Goal: Information Seeking & Learning: Learn about a topic

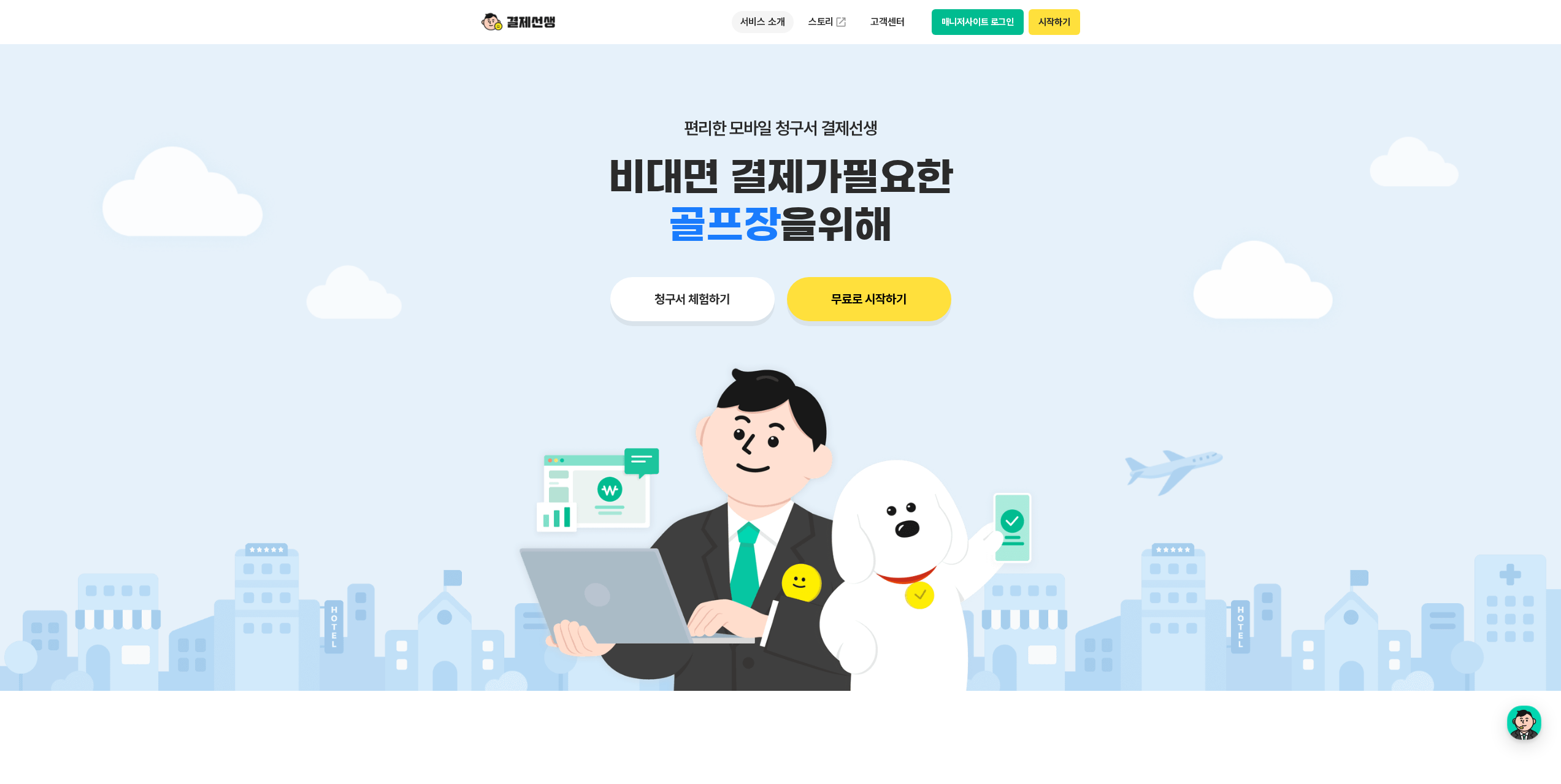
click at [758, 22] on p "서비스 소개" at bounding box center [763, 22] width 62 height 22
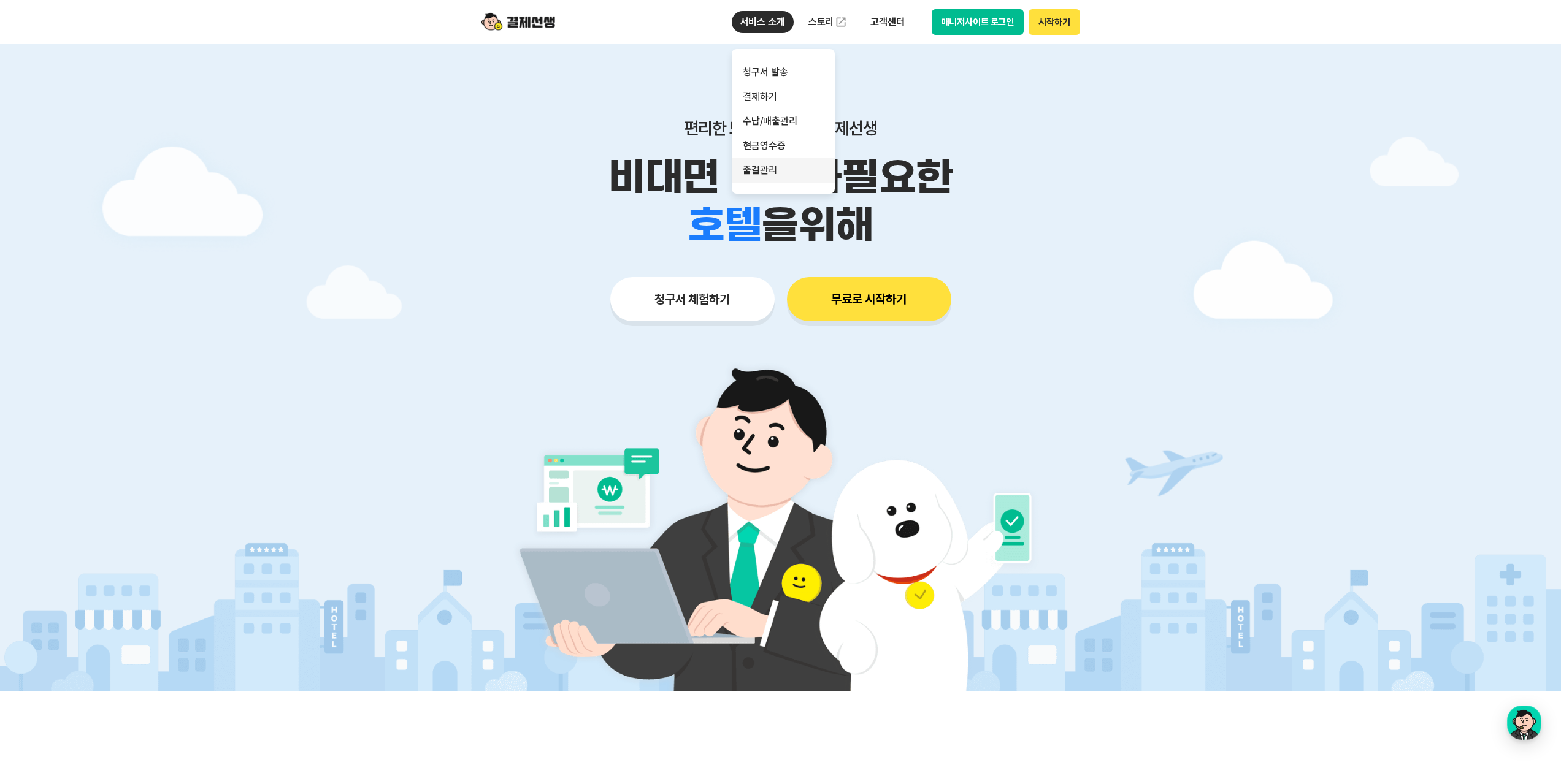
click at [757, 164] on link "출결관리" at bounding box center [783, 170] width 103 height 25
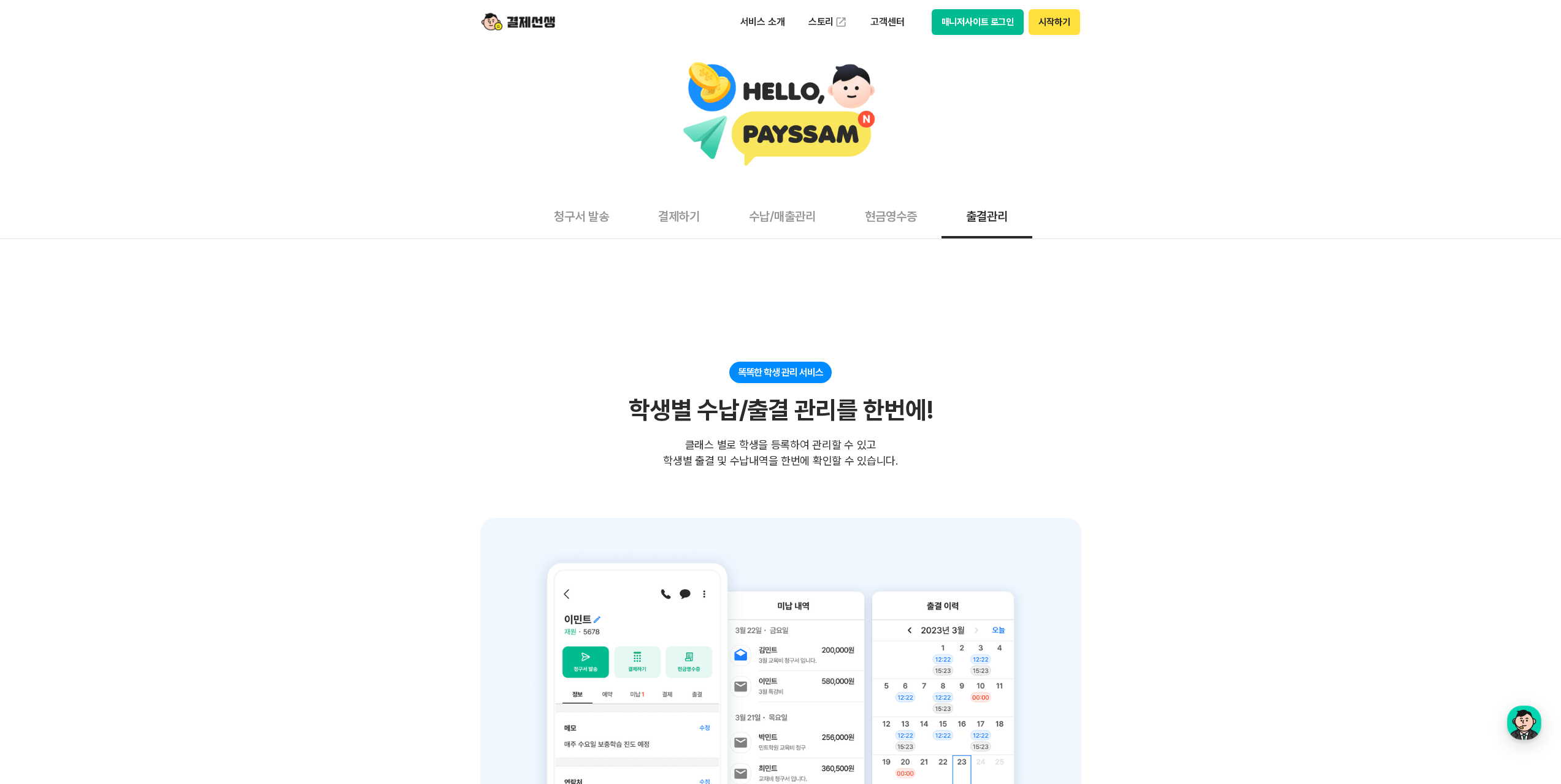
click at [567, 218] on button "청구서 발송" at bounding box center [581, 216] width 104 height 45
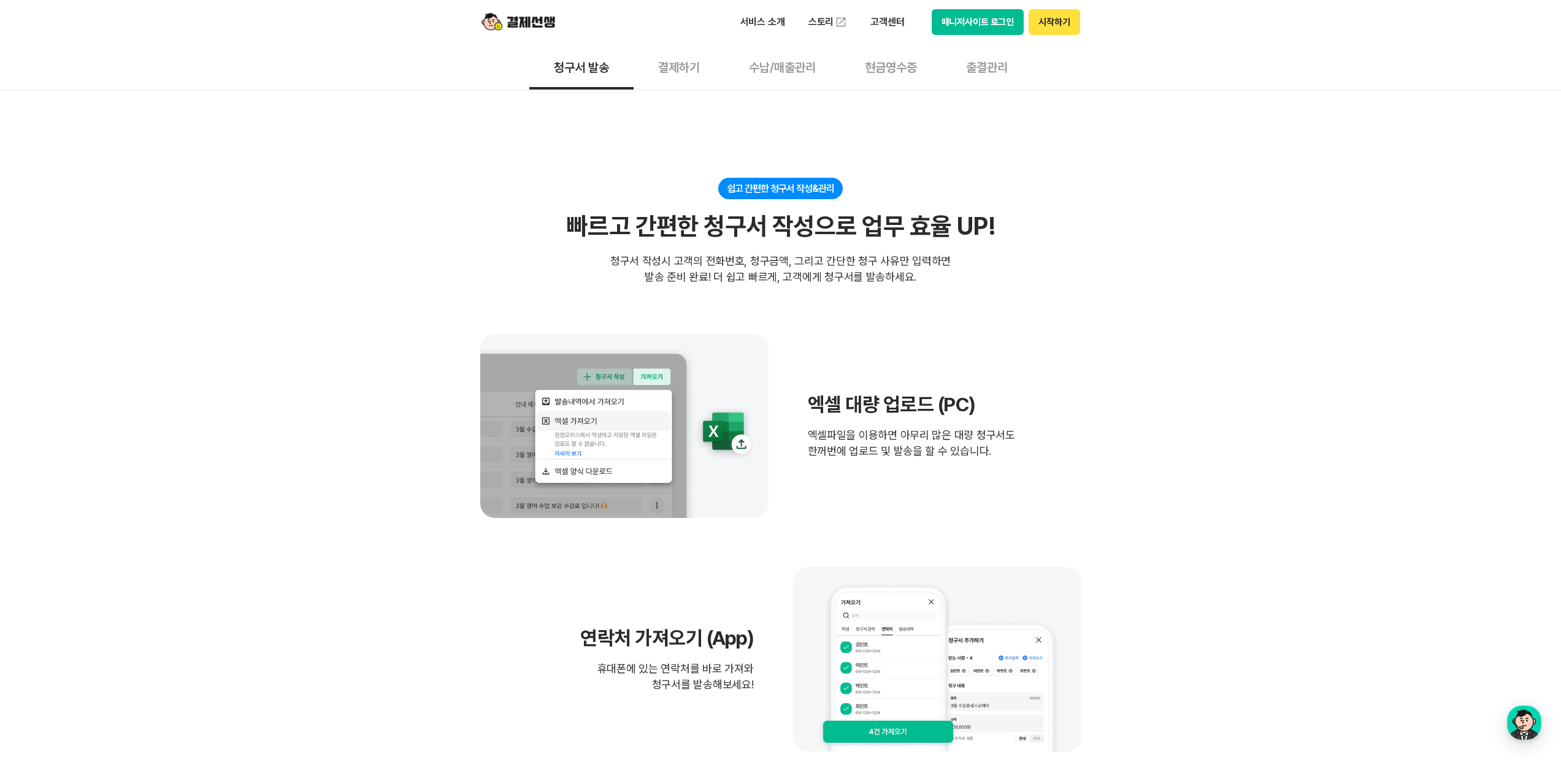
scroll to position [245, 0]
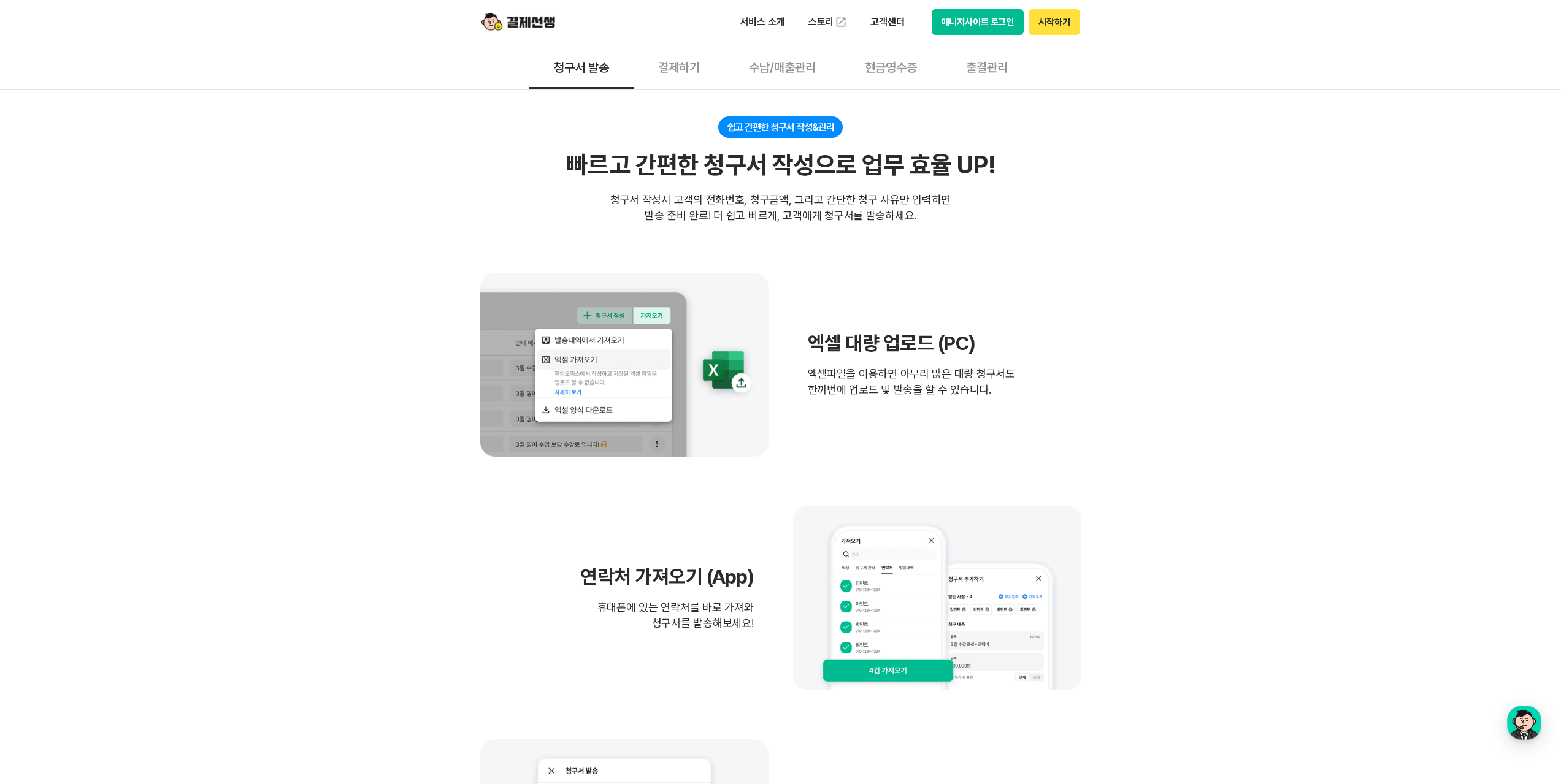
click at [931, 371] on span "엑셀파일을 이용하면 아무리 많은 대량 청구서도 한꺼번에 업로드 및 발송을 할 수 있습니다." at bounding box center [911, 382] width 207 height 32
click at [1006, 396] on span "엑셀파일을 이용하면 아무리 많은 대량 청구서도 한꺼번에 업로드 및 발송을 할 수 있습니다." at bounding box center [911, 382] width 207 height 32
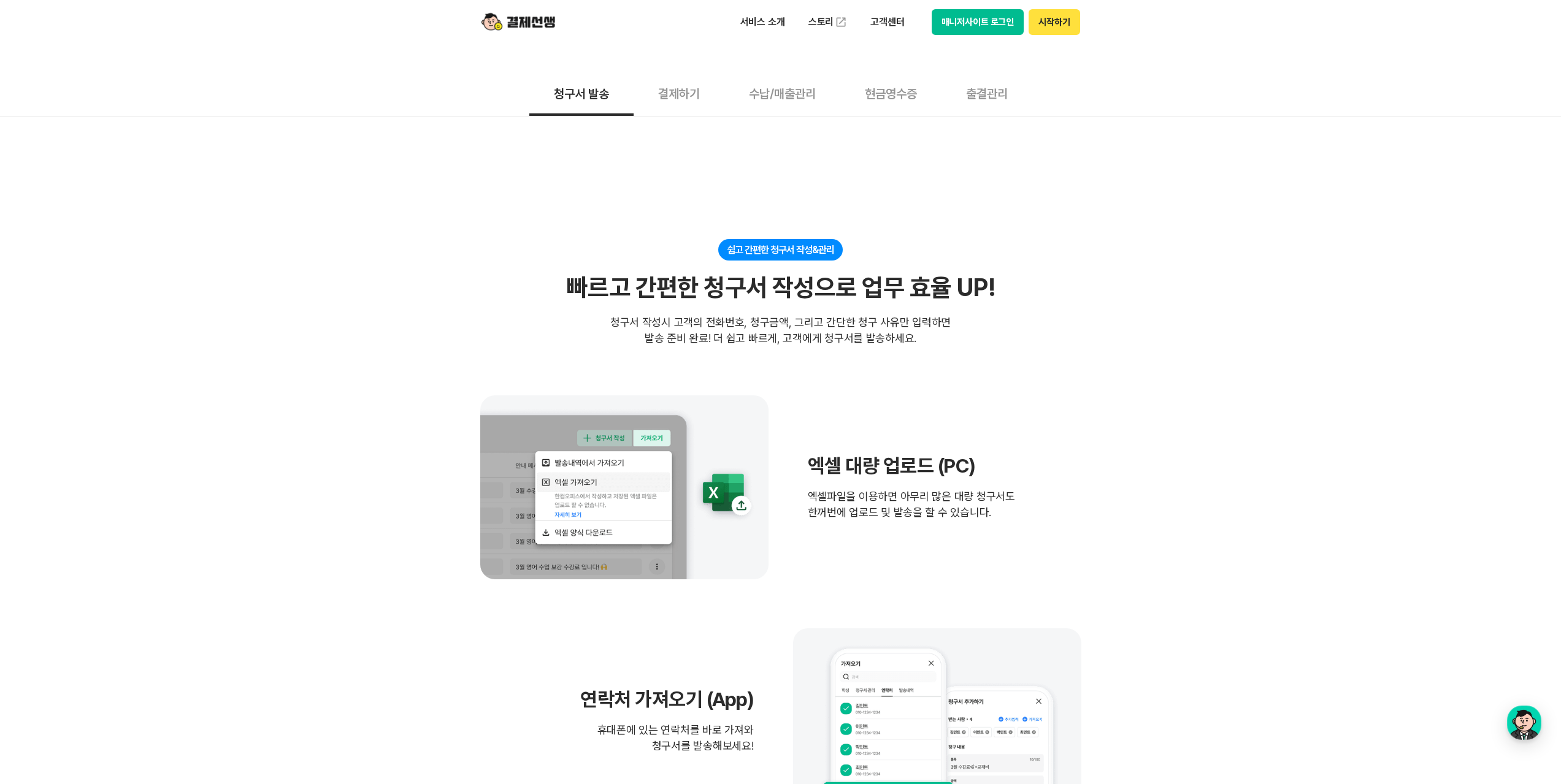
scroll to position [0, 0]
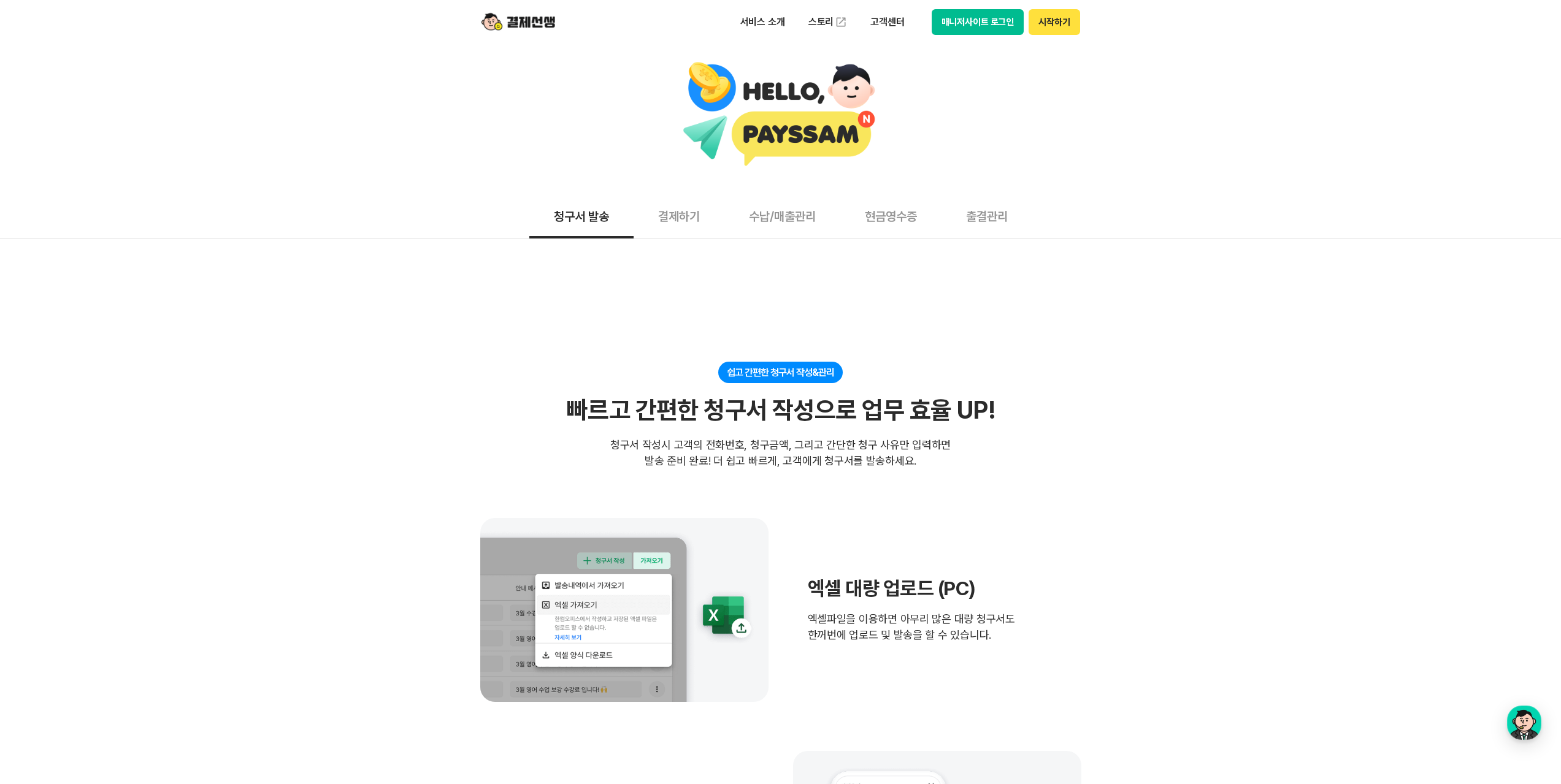
click at [662, 201] on button "결제하기" at bounding box center [679, 216] width 91 height 45
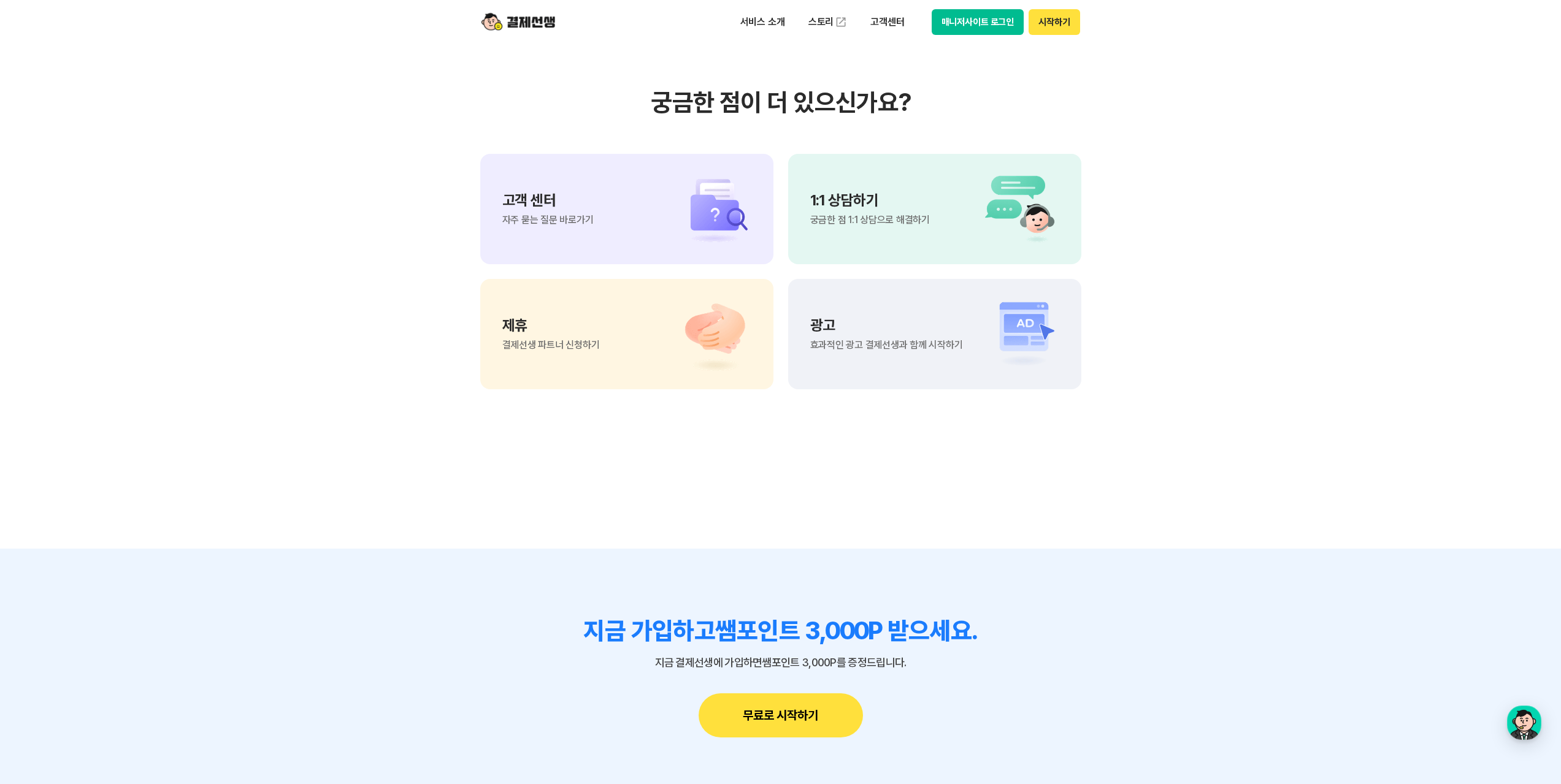
scroll to position [3493, 0]
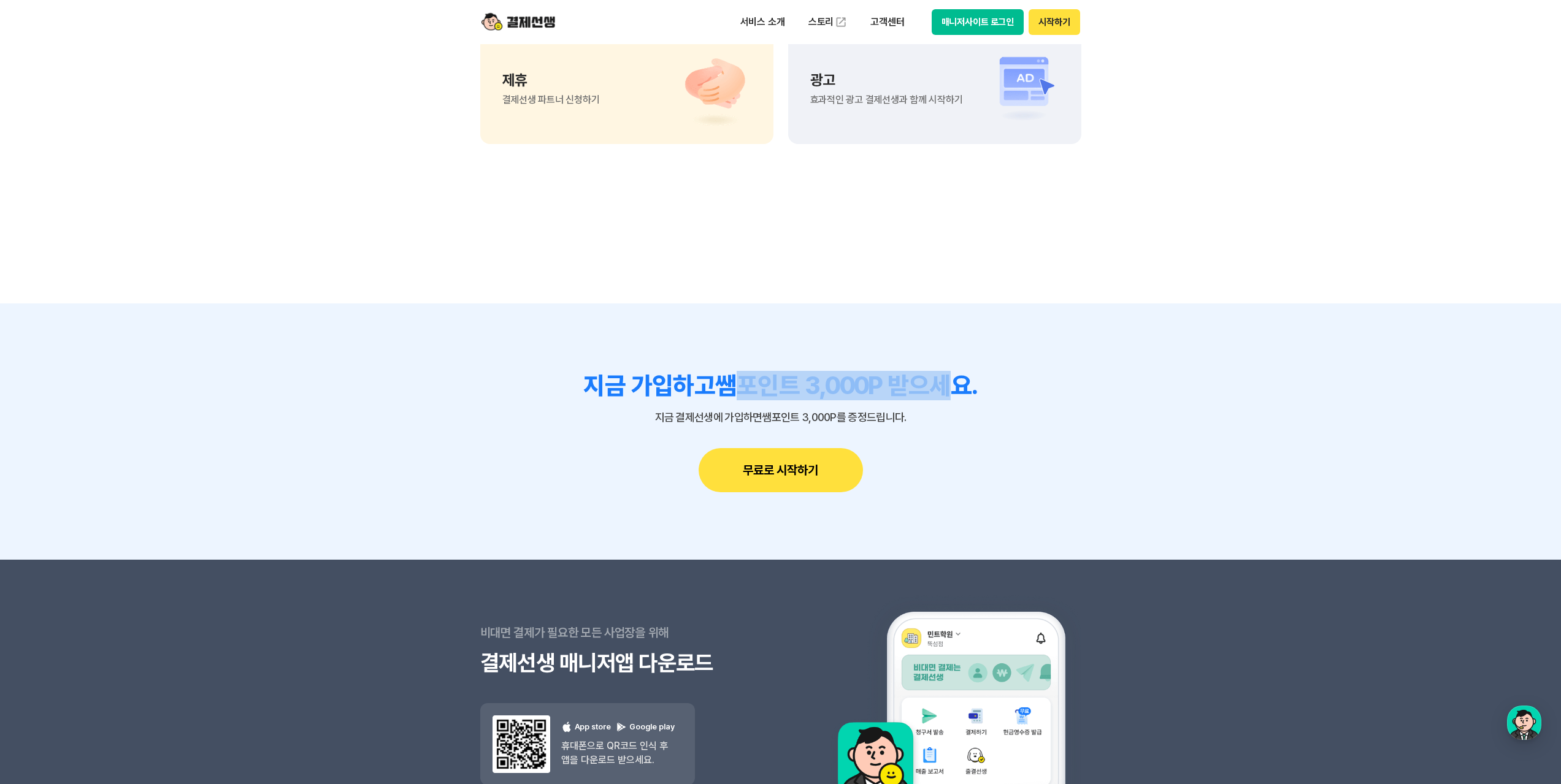
drag, startPoint x: 716, startPoint y: 449, endPoint x: 953, endPoint y: 459, distance: 237.2
click at [948, 400] on h3 "지금 가입하고 쌤포인트 3,000P 받으세요." at bounding box center [780, 385] width 601 height 29
click at [953, 400] on h3 "지금 가입하고 쌤포인트 3,000P 받으세요." at bounding box center [780, 385] width 601 height 29
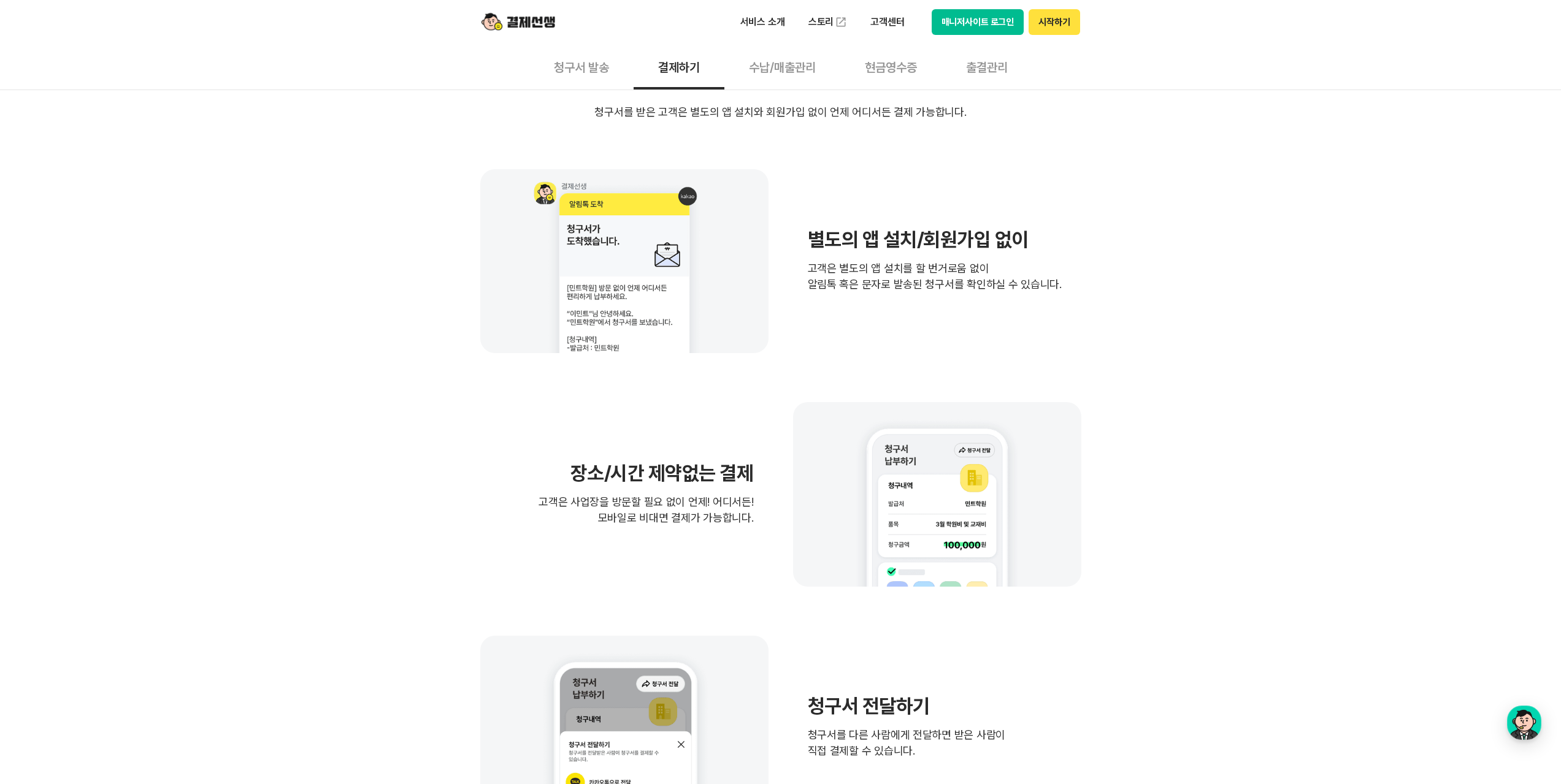
scroll to position [0, 0]
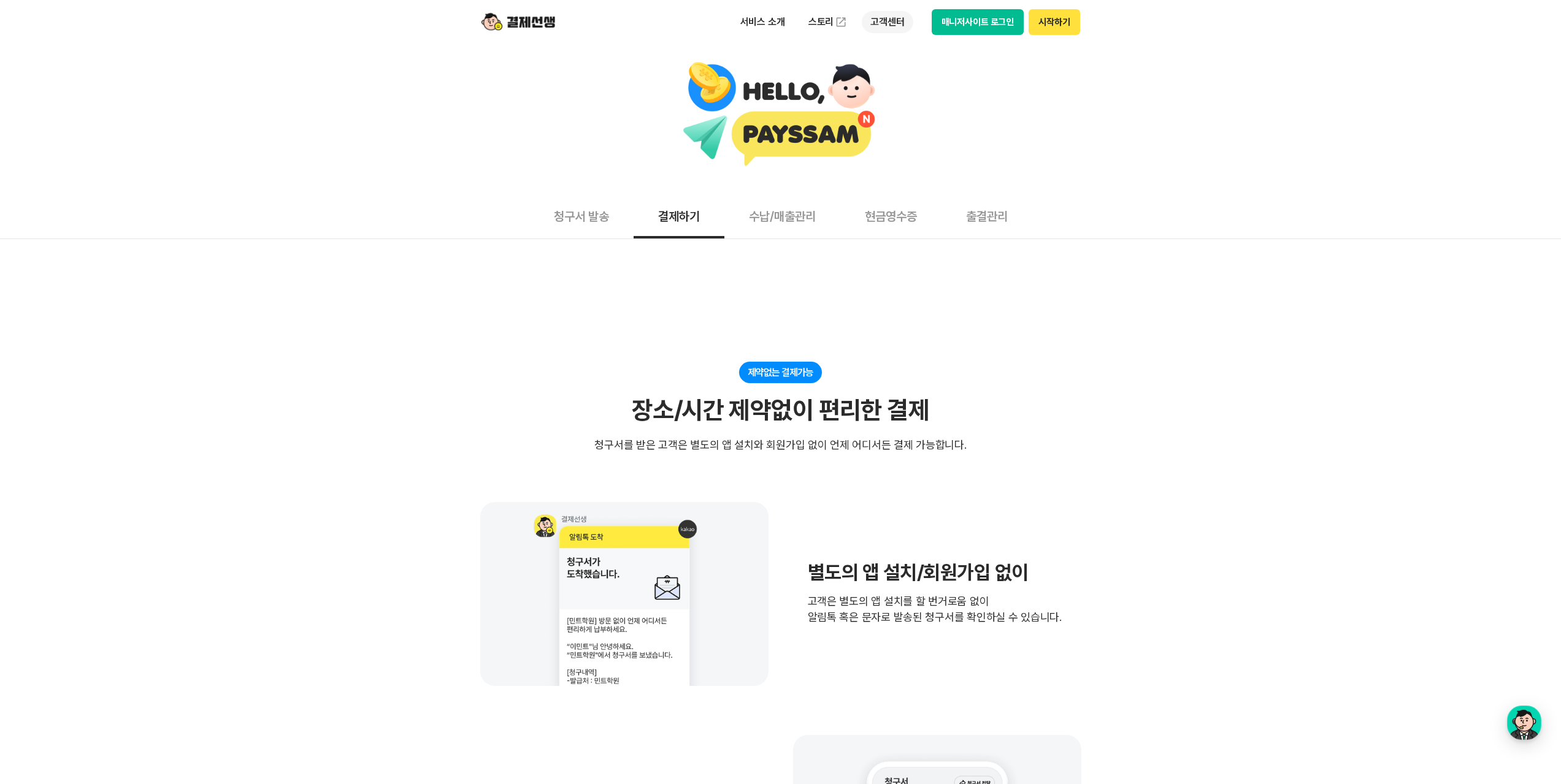
click at [885, 22] on p "고객센터" at bounding box center [887, 22] width 51 height 22
click at [902, 71] on link "자주 묻는 질문" at bounding box center [913, 72] width 103 height 25
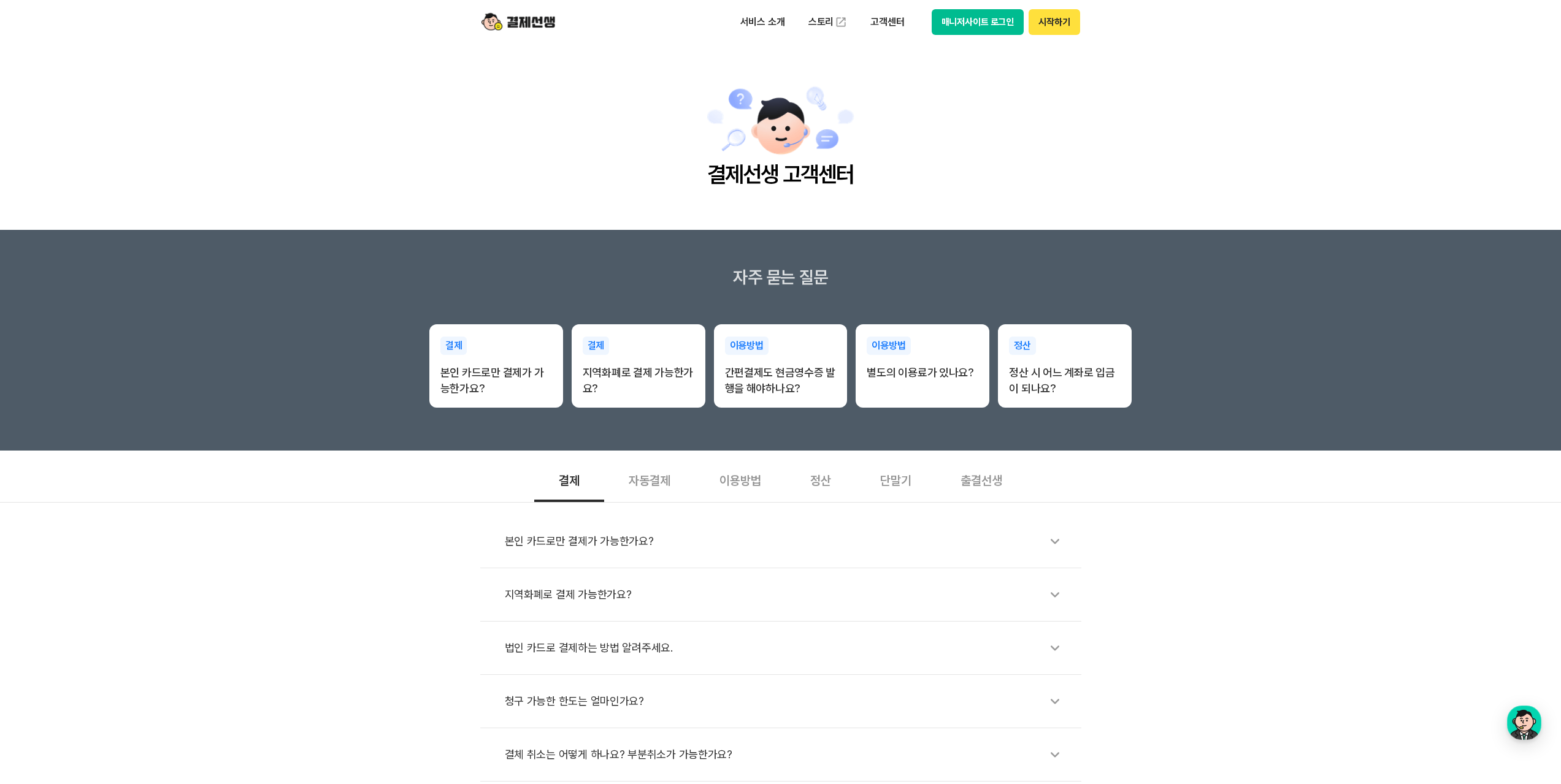
scroll to position [123, 0]
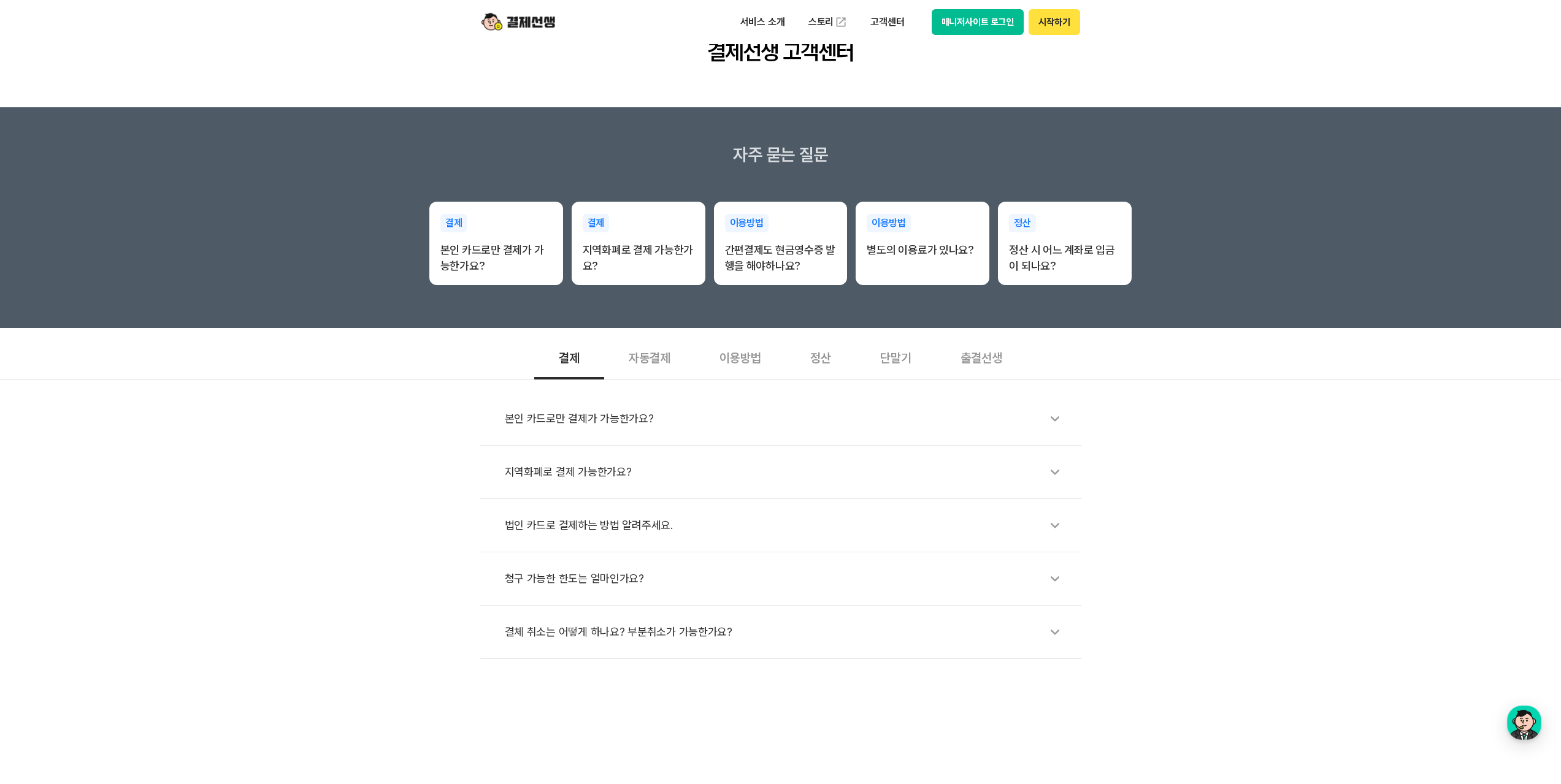
click at [872, 369] on div "단말기" at bounding box center [895, 357] width 80 height 45
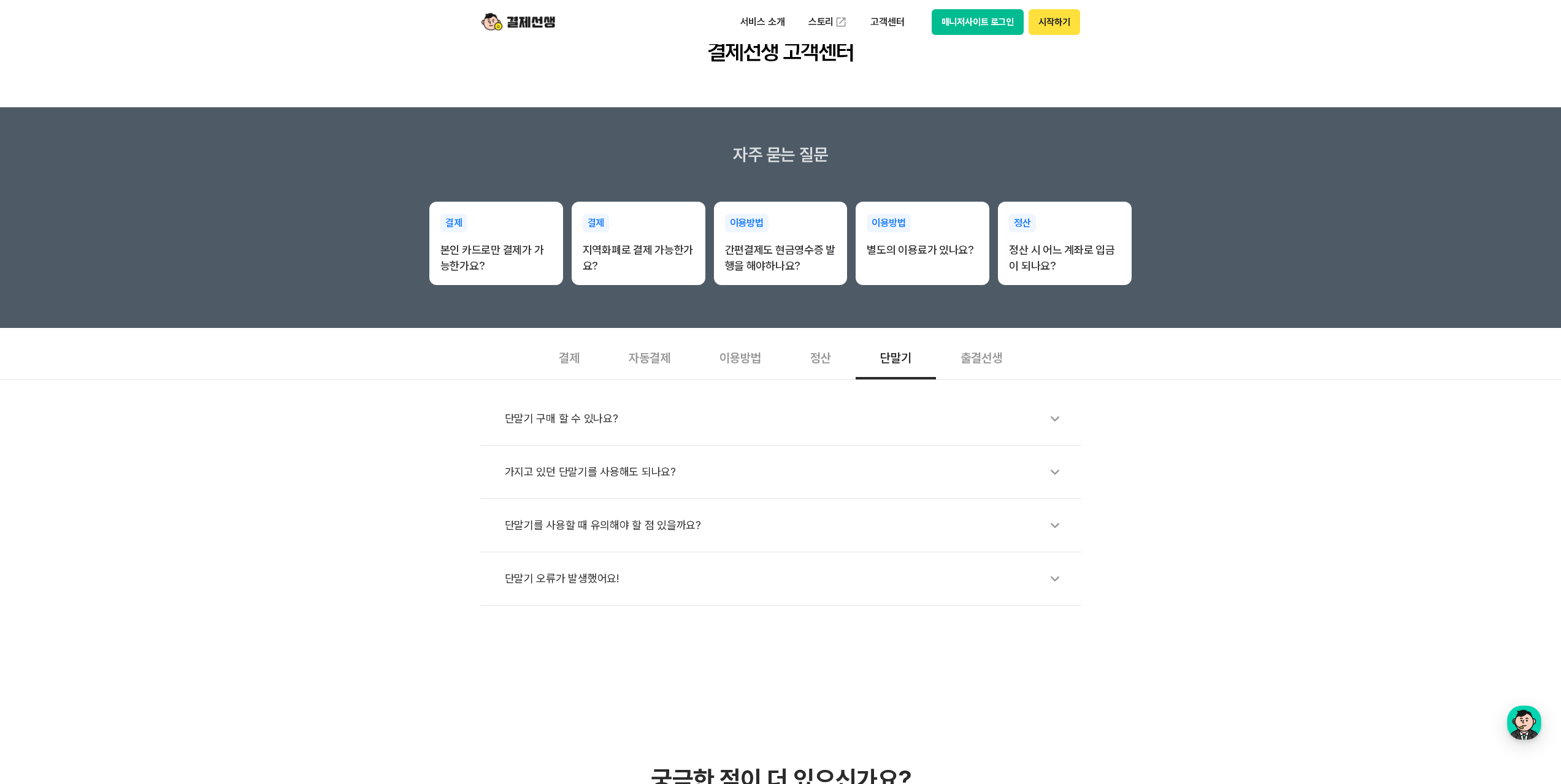
click at [828, 361] on div "정산" at bounding box center [820, 357] width 70 height 45
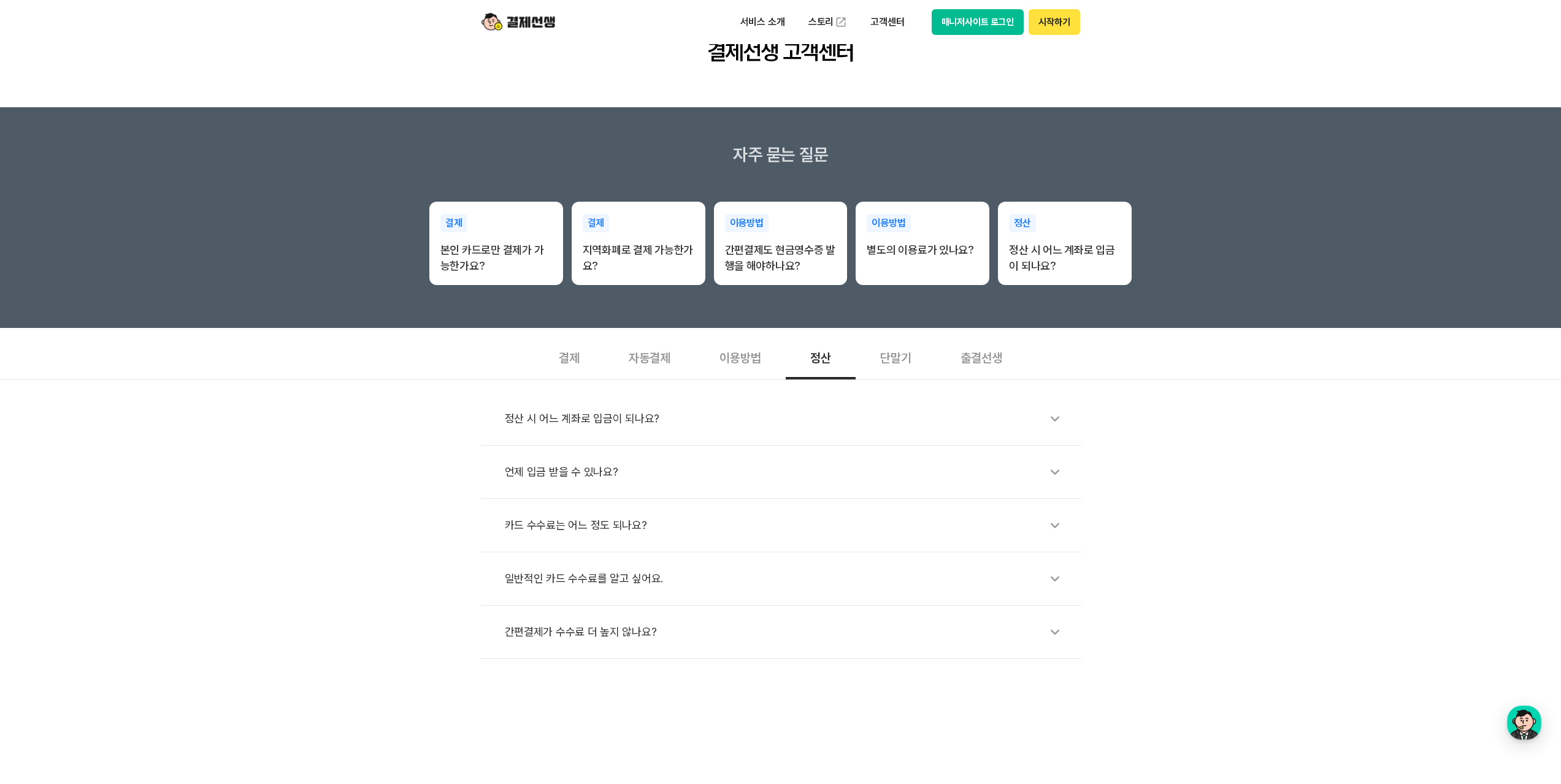
click at [593, 526] on div "카드 수수료는 어느 정도 되나요?" at bounding box center [787, 525] width 564 height 28
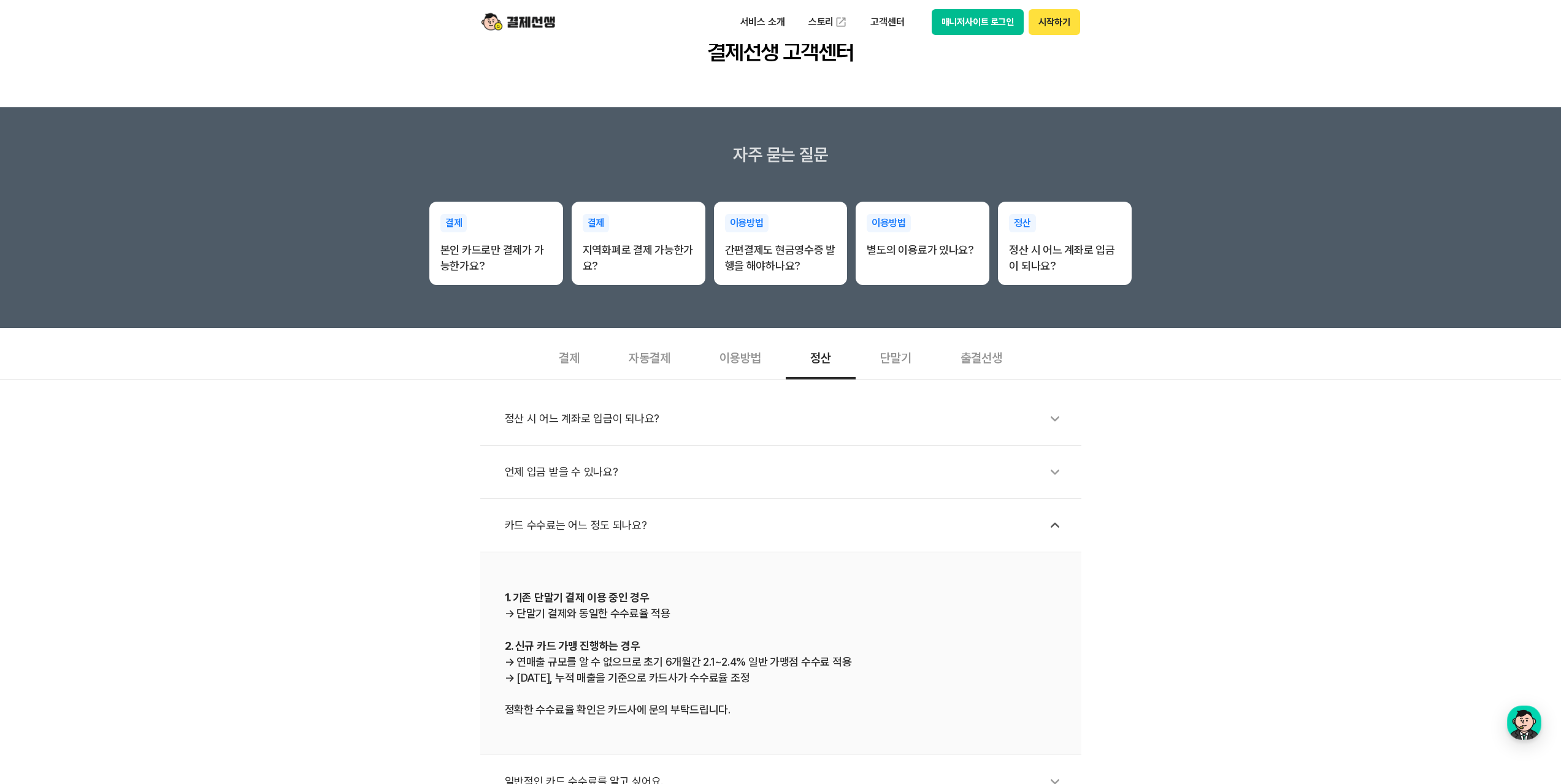
click at [586, 613] on div "1. 기존 단말기 결제 이용 중인 경우 → 단말기 결제와 동일한 수수료율 적용 2. 신규 카드 가맹 진행하는 경우 → 연매출 규모를 알 수 없…" at bounding box center [780, 653] width 552 height 129
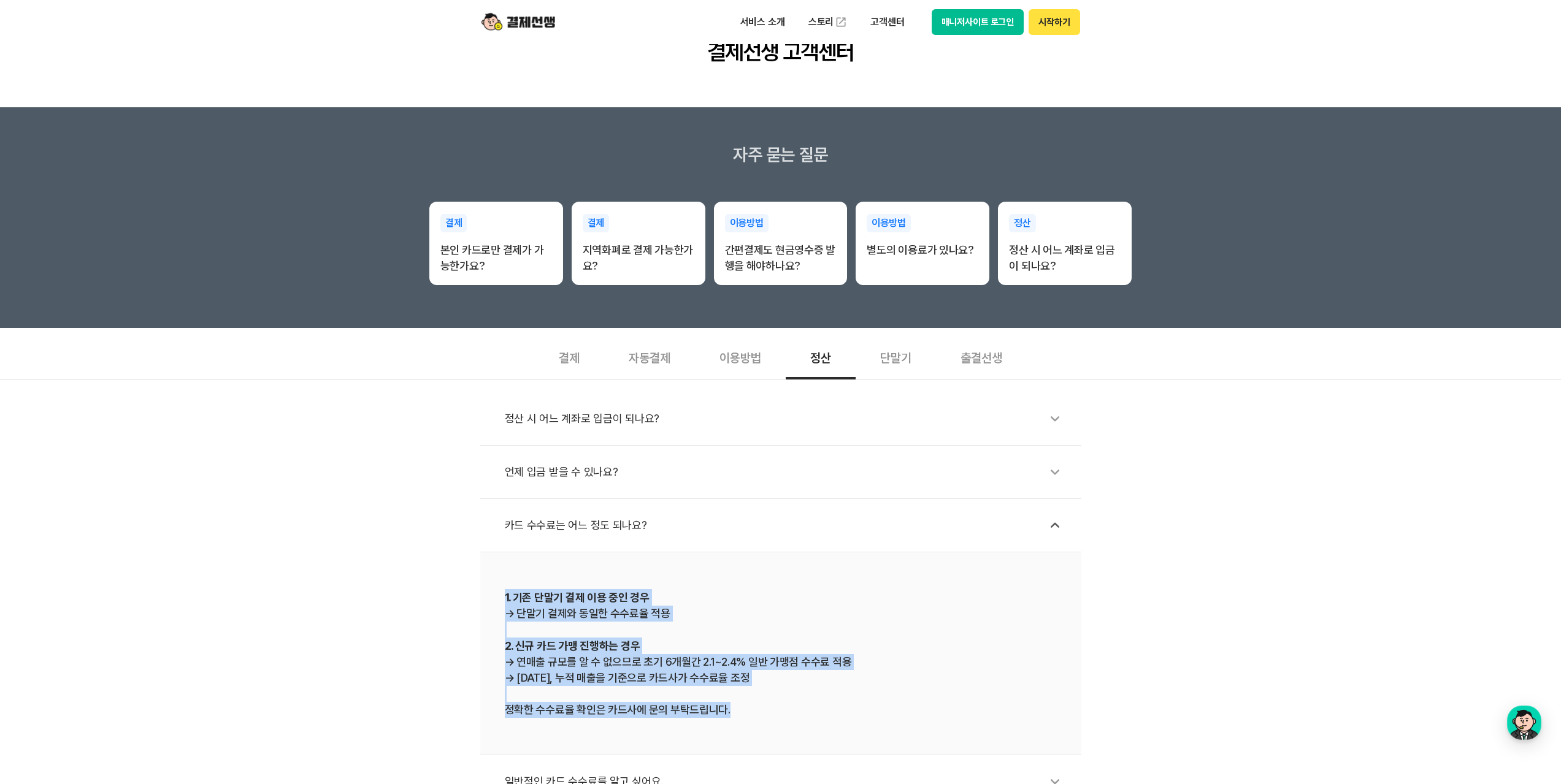
drag, startPoint x: 468, startPoint y: 591, endPoint x: 865, endPoint y: 724, distance: 418.7
click at [865, 724] on div "정산 시 어느 계좌로 입금이 되나요? 언제 입금 받을 수 있나요? 카드 수수료는 어느 정도 되나요? 1. 기존 단말기 결제 이용 중인 경우 →…" at bounding box center [780, 621] width 1561 height 482
click at [867, 709] on div "1. 기존 단말기 결제 이용 중인 경우 → 단말기 결제와 동일한 수수료율 적용 2. 신규 카드 가맹 진행하는 경우 → 연매출 규모를 알 수 없…" at bounding box center [780, 653] width 552 height 129
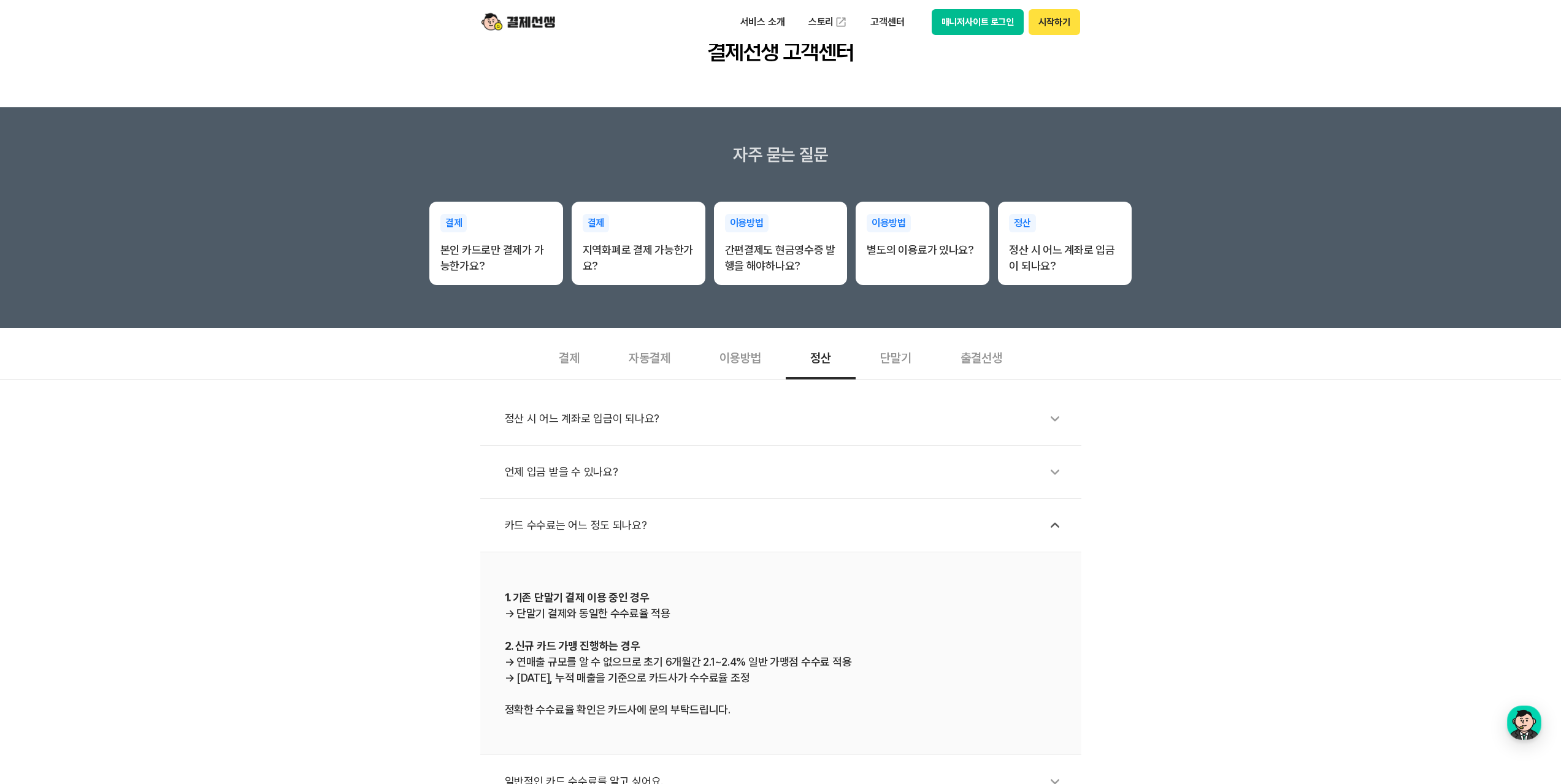
scroll to position [245, 0]
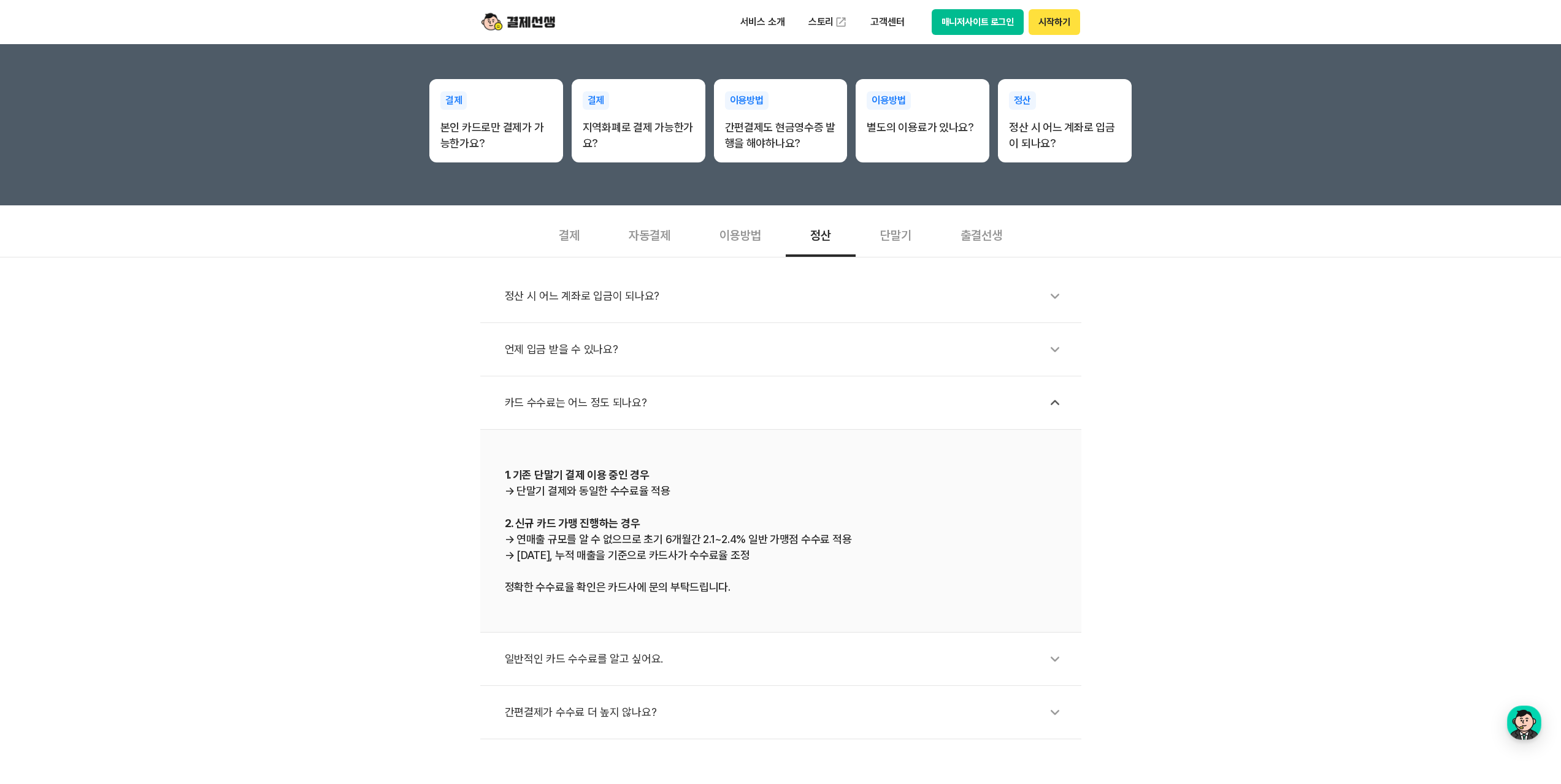
click at [828, 665] on div "일반적인 카드 수수료를 알고 싶어요." at bounding box center [787, 658] width 564 height 28
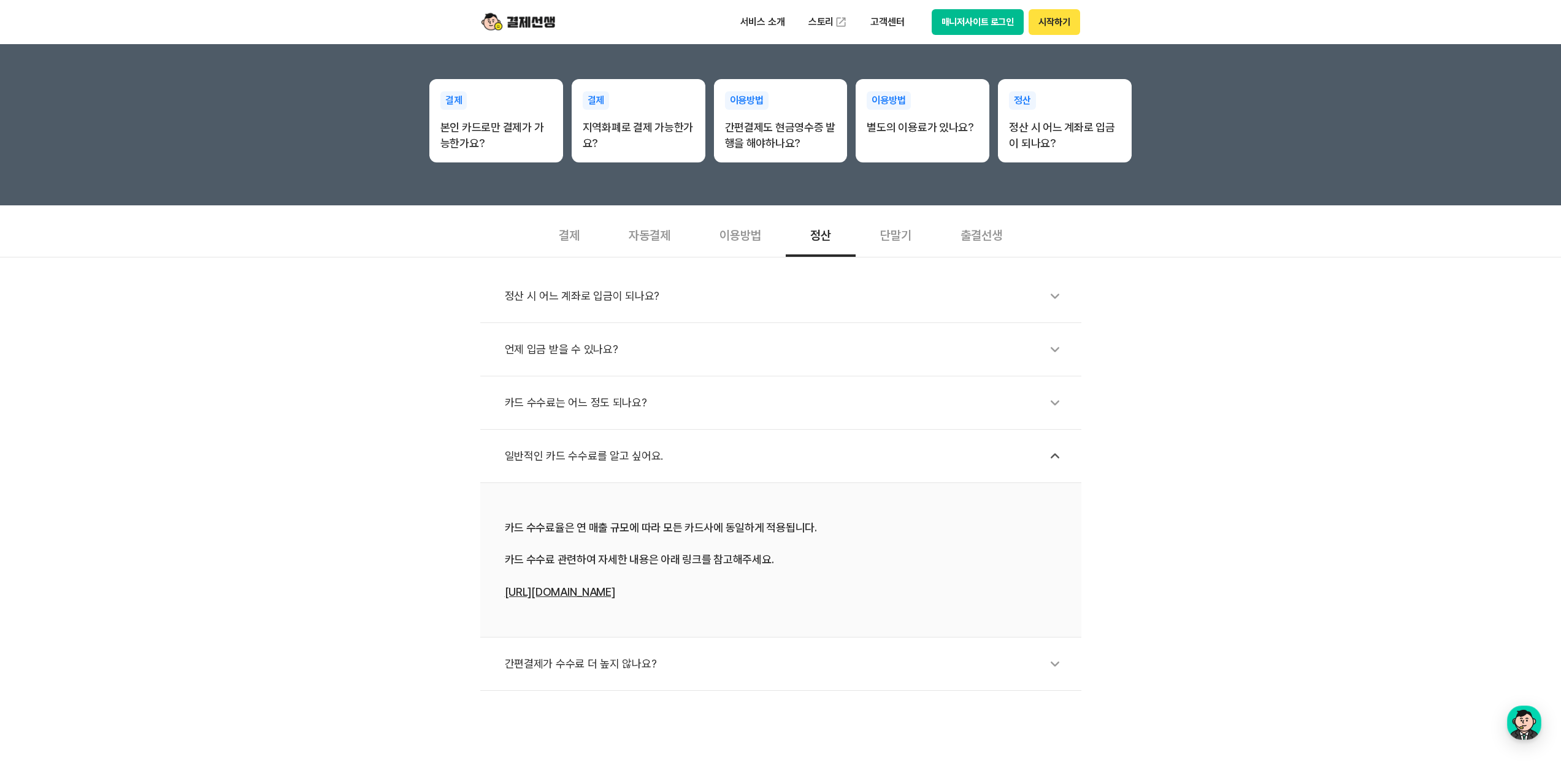
click at [560, 592] on link "[URL][DOMAIN_NAME]" at bounding box center [560, 591] width 111 height 13
click at [604, 668] on div "간편결제가 수수료 더 높지 않나요?" at bounding box center [787, 663] width 564 height 28
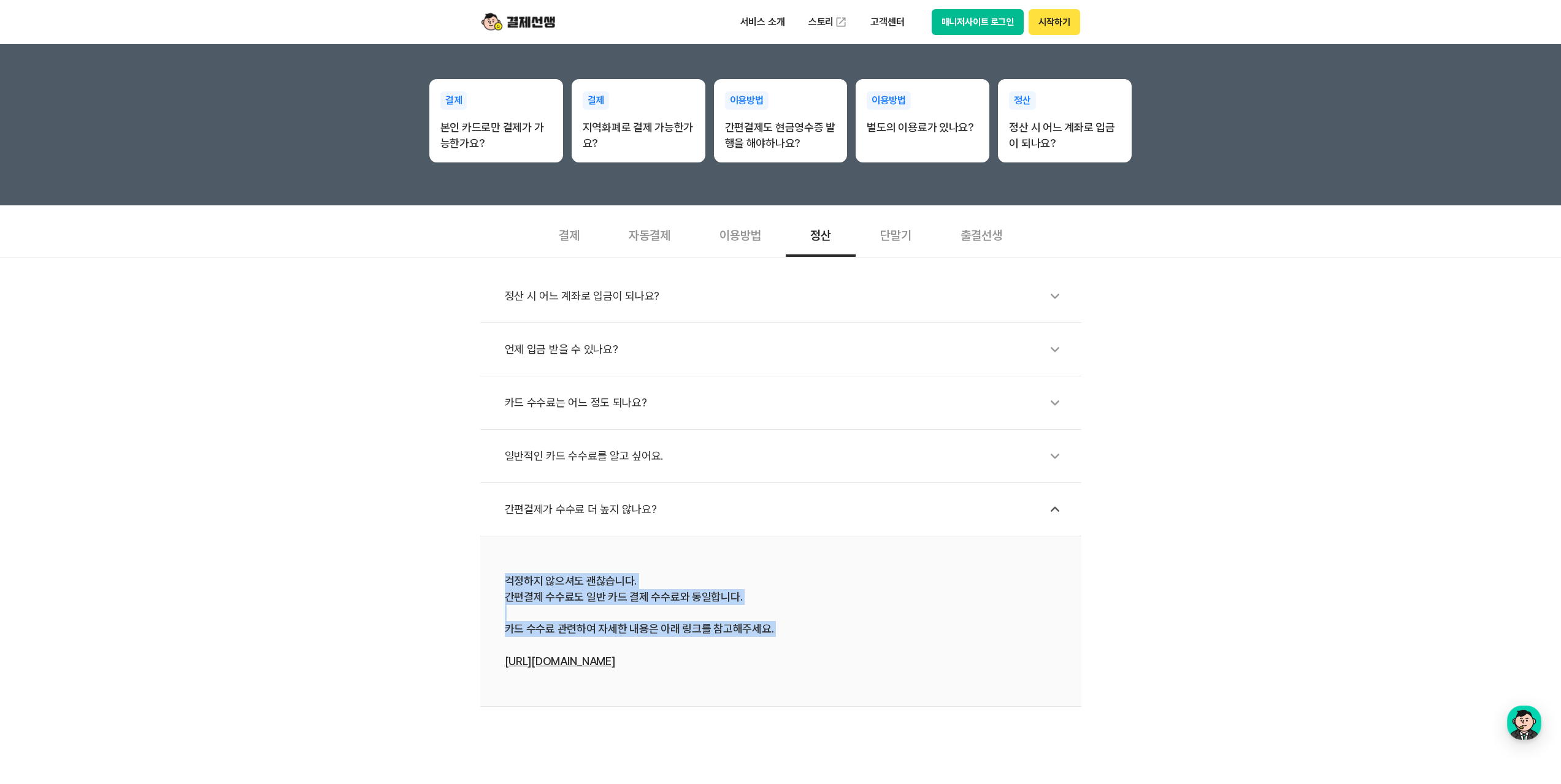
drag, startPoint x: 504, startPoint y: 584, endPoint x: 804, endPoint y: 642, distance: 305.6
click at [804, 642] on div "걱정하지 않으셔도 괜찮습니다. 간편결제 수수료도 일반 카드 결제 수수료와 동일합니다. 카드 수수료 관련하여 자세한 내용은 아래 링크를 참고해주…" at bounding box center [780, 621] width 552 height 96
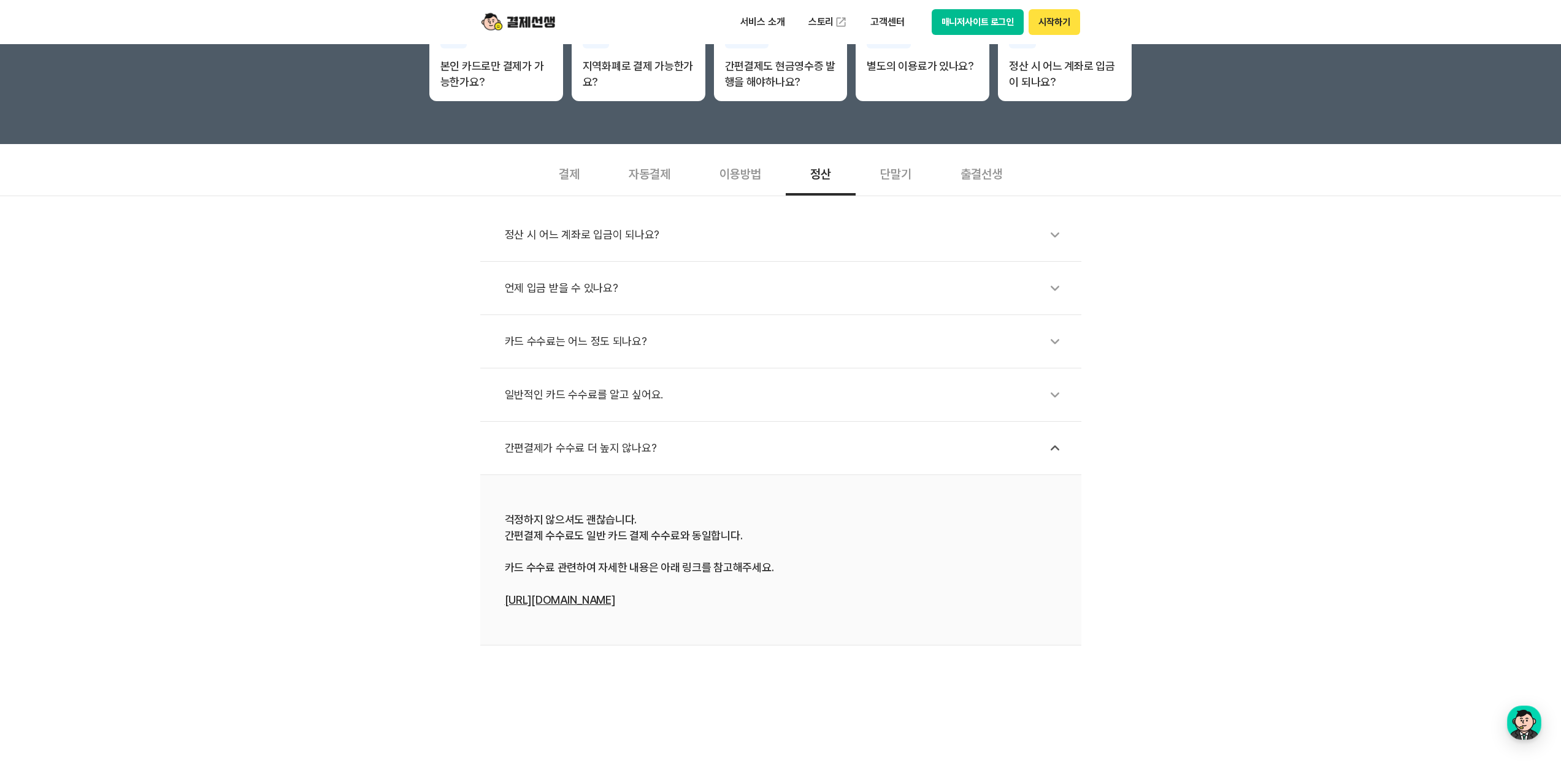
click at [532, 601] on link "[URL][DOMAIN_NAME]" at bounding box center [560, 599] width 111 height 13
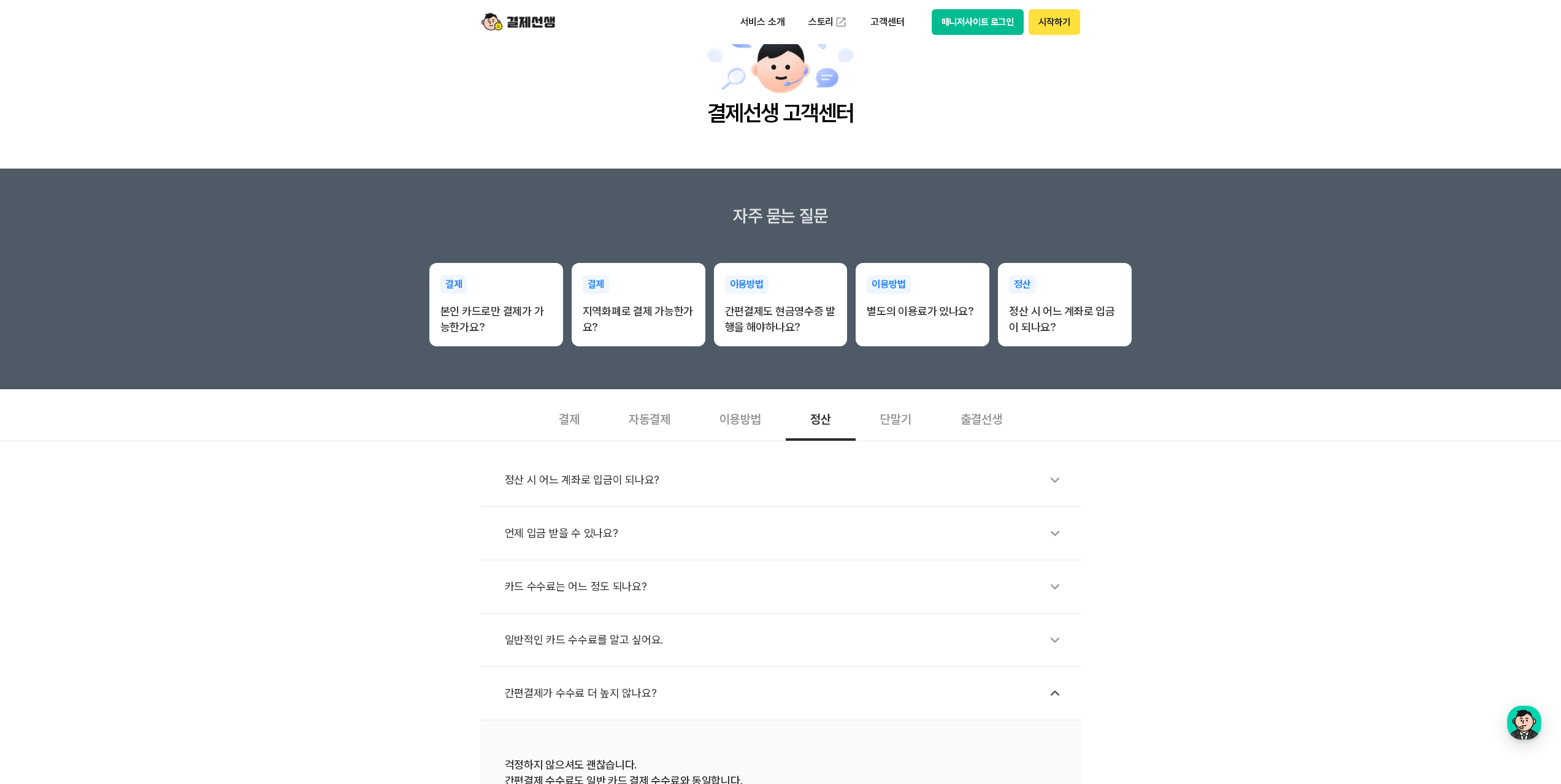
scroll to position [0, 0]
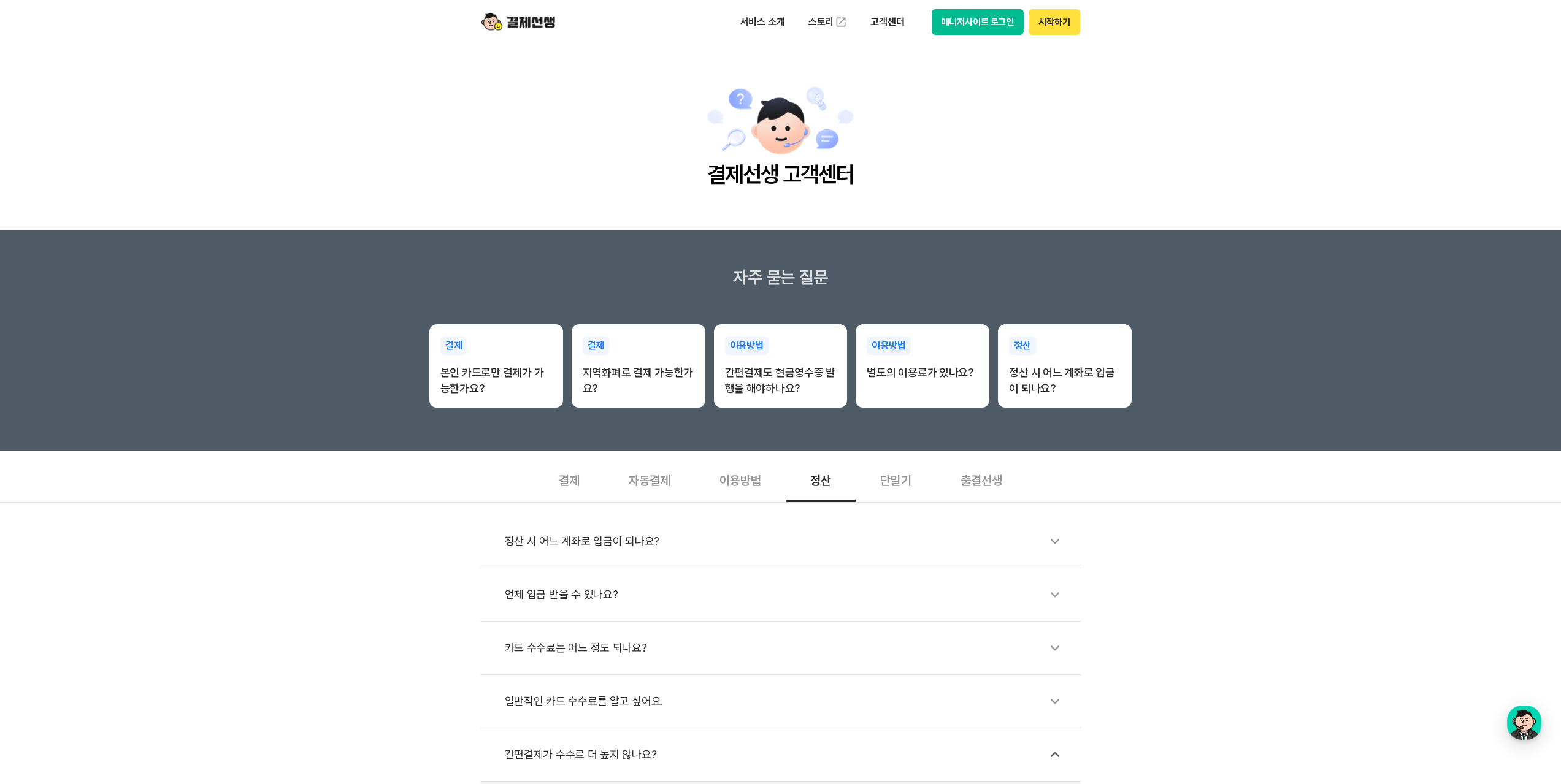
click at [900, 490] on div "단말기" at bounding box center [895, 479] width 80 height 45
click at [988, 479] on div "출결선생" at bounding box center [981, 479] width 91 height 45
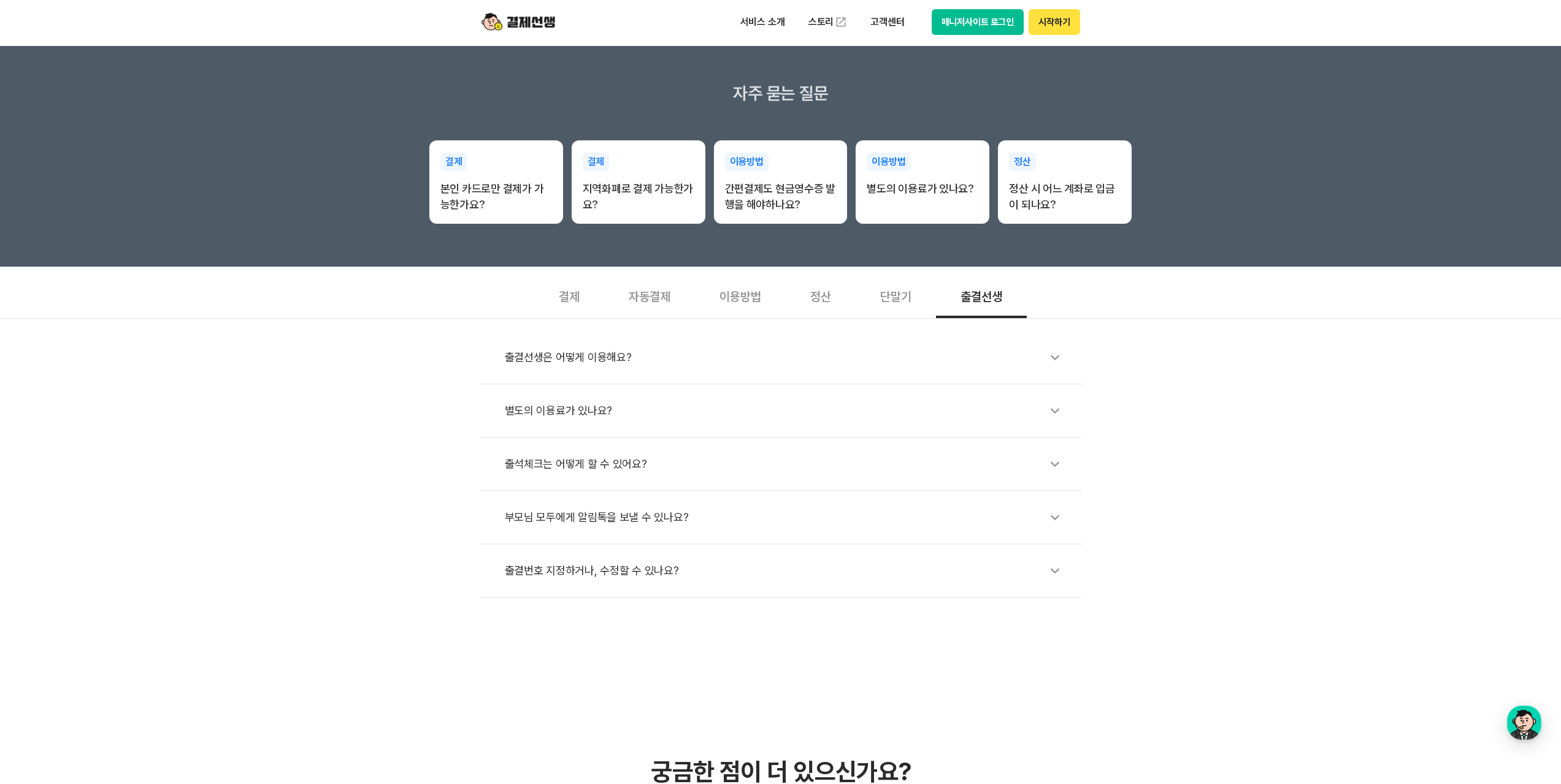
click at [616, 350] on div "출결선생은 어떻게 이용해요?" at bounding box center [787, 357] width 564 height 28
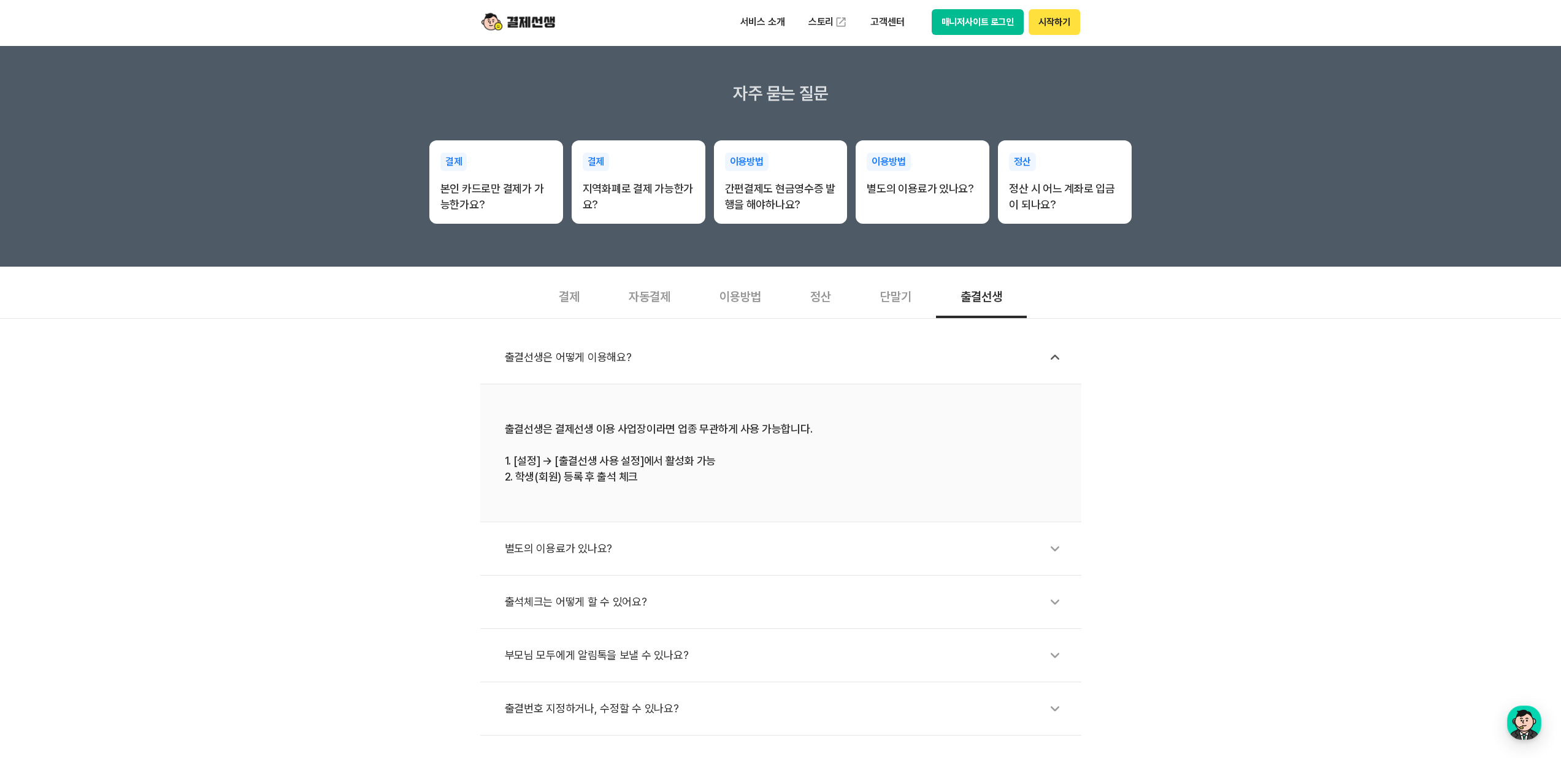
click at [682, 427] on div "출결선생은 결제선생 이용 사업장이라면 업종 무관하게 사용 가능합니다. 1. [설정] → [출결선생 사용 설정]에서 활성화 가능 2. 학생(회원…" at bounding box center [780, 453] width 552 height 64
click at [619, 461] on div "출결선생은 결제선생 이용 사업장이라면 업종 무관하게 사용 가능합니다. 1. [설정] → [출결선생 사용 설정]에서 활성화 가능 2. 학생(회원…" at bounding box center [780, 453] width 552 height 64
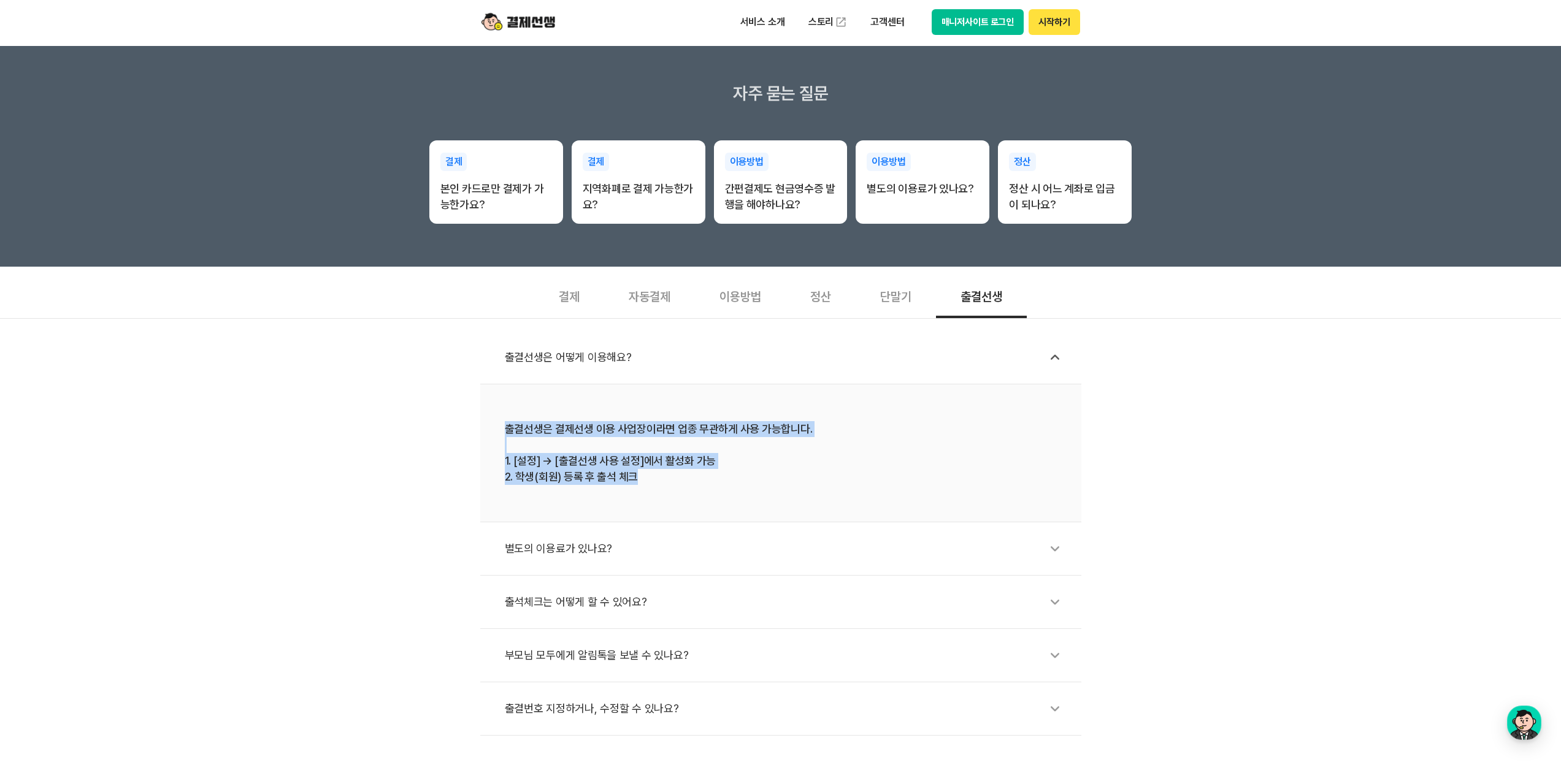
drag, startPoint x: 503, startPoint y: 427, endPoint x: 804, endPoint y: 484, distance: 306.3
click at [804, 484] on li "출결선생은 결제선생 이용 사업장이라면 업종 무관하게 사용 가능합니다. 1. [설정] → [출결선생 사용 설정]에서 활성화 가능 2. 학생(회원…" at bounding box center [780, 453] width 601 height 138
click at [804, 484] on div "출결선생은 결제선생 이용 사업장이라면 업종 무관하게 사용 가능합니다. 1. [설정] → [출결선생 사용 설정]에서 활성화 가능 2. 학생(회원…" at bounding box center [780, 453] width 552 height 64
drag, startPoint x: 675, startPoint y: 475, endPoint x: 492, endPoint y: 419, distance: 191.4
click at [492, 419] on li "출결선생은 결제선생 이용 사업장이라면 업종 무관하게 사용 가능합니다. 1. [설정] → [출결선생 사용 설정]에서 활성화 가능 2. 학생(회원…" at bounding box center [780, 453] width 601 height 138
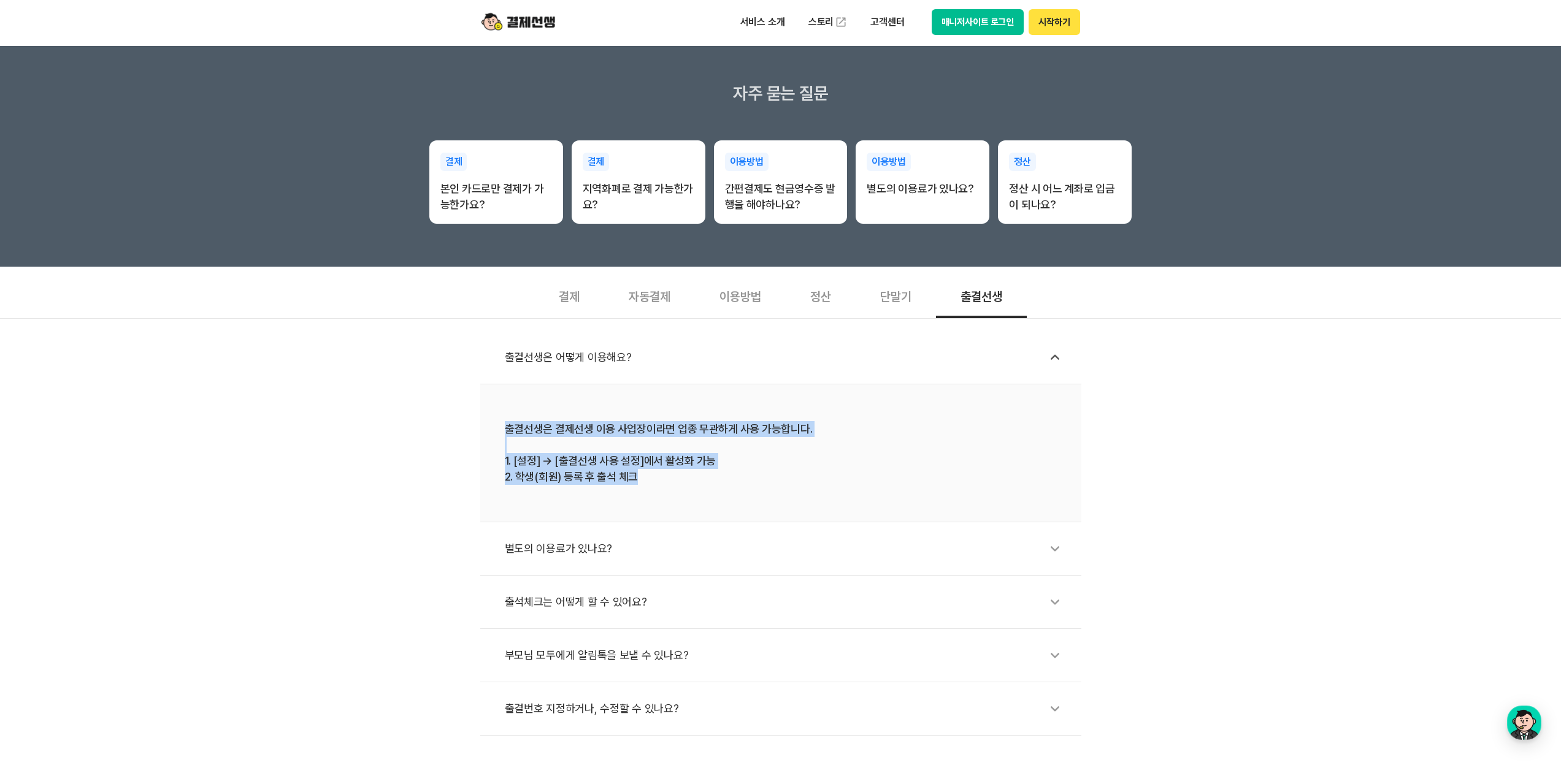
click at [493, 419] on li "출결선생은 결제선생 이용 사업장이라면 업종 무관하게 사용 가능합니다. 1. [설정] → [출결선생 사용 설정]에서 활성화 가능 2. 학생(회원…" at bounding box center [780, 453] width 601 height 138
drag, startPoint x: 566, startPoint y: 435, endPoint x: 839, endPoint y: 517, distance: 285.0
click at [814, 510] on li "출결선생은 결제선생 이용 사업장이라면 업종 무관하게 사용 가능합니다. 1. [설정] → [출결선생 사용 설정]에서 활성화 가능 2. 학생(회원…" at bounding box center [780, 453] width 601 height 138
click at [853, 518] on li "출결선생은 결제선생 이용 사업장이라면 업종 무관하게 사용 가능합니다. 1. [설정] → [출결선생 사용 설정]에서 활성화 가능 2. 학생(회원…" at bounding box center [780, 453] width 601 height 138
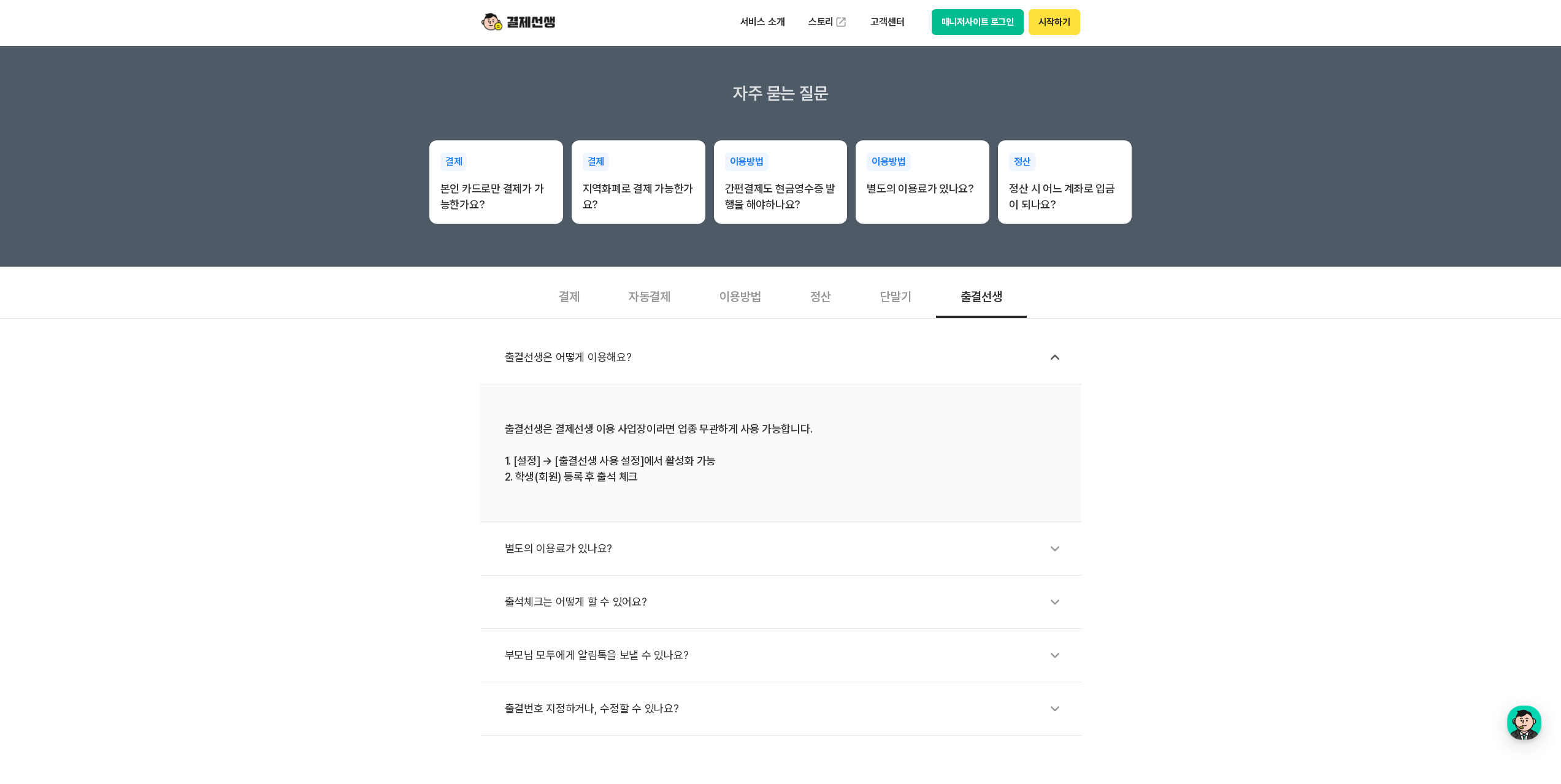
click at [745, 556] on div "별도의 이용료가 있나요?" at bounding box center [787, 548] width 564 height 28
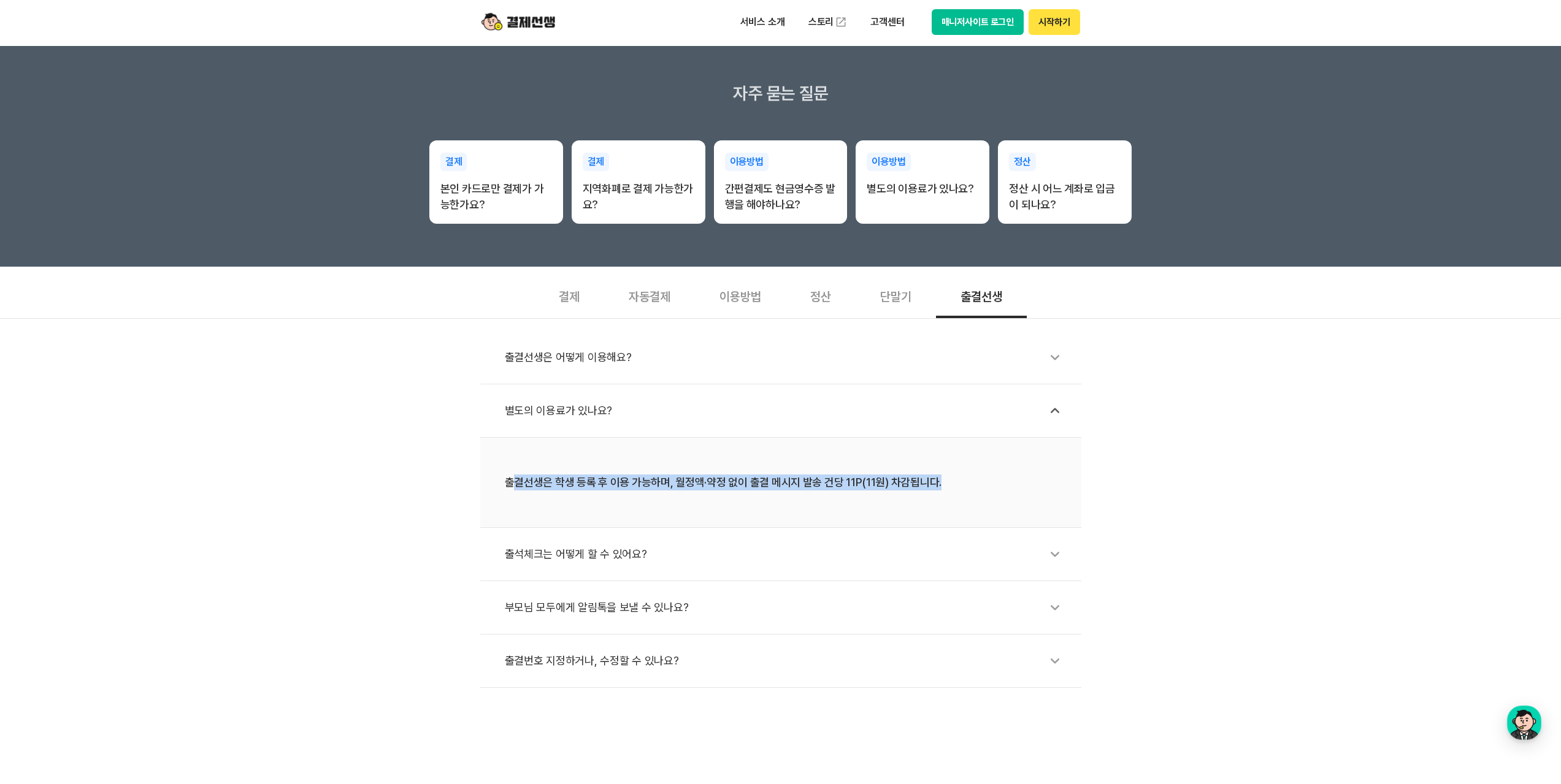
drag, startPoint x: 575, startPoint y: 484, endPoint x: 971, endPoint y: 492, distance: 396.1
click at [970, 492] on li "출결선생은 학생 등록 후 이용 가능하며, 월정액·약정 없이 출결 메시지 발송 건당 11P(11원) 차감됩니다." at bounding box center [780, 482] width 601 height 90
click at [971, 492] on li "출결선생은 학생 등록 후 이용 가능하며, 월정액·약정 없이 출결 메시지 발송 건당 11P(11원) 차감됩니다." at bounding box center [780, 482] width 601 height 90
click at [910, 484] on div "출결선생은 학생 등록 후 이용 가능하며, 월정액·약정 없이 출결 메시지 발송 건당 11P(11원) 차감됩니다." at bounding box center [780, 482] width 552 height 16
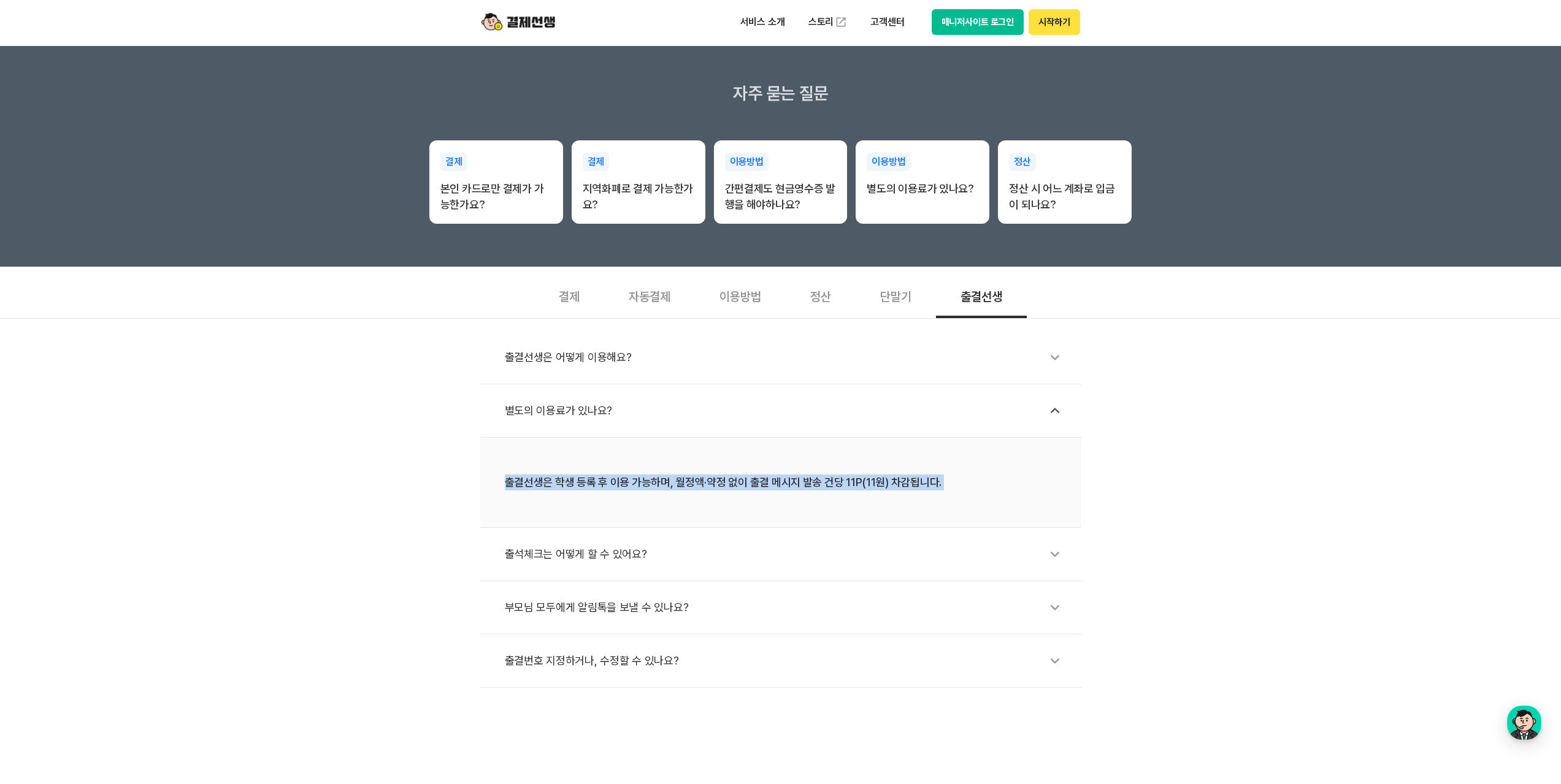
click at [910, 484] on div "출결선생은 학생 등록 후 이용 가능하며, 월정액·약정 없이 출결 메시지 발송 건당 11P(11원) 차감됩니다." at bounding box center [780, 482] width 552 height 16
click at [851, 484] on div "출결선생은 학생 등록 후 이용 가능하며, 월정액·약정 없이 출결 메시지 발송 건당 11P(11원) 차감됩니다." at bounding box center [780, 482] width 552 height 16
click at [921, 479] on div "출결선생은 학생 등록 후 이용 가능하며, 월정액·약정 없이 출결 메시지 발송 건당 11P(11원) 차감됩니다." at bounding box center [780, 482] width 552 height 16
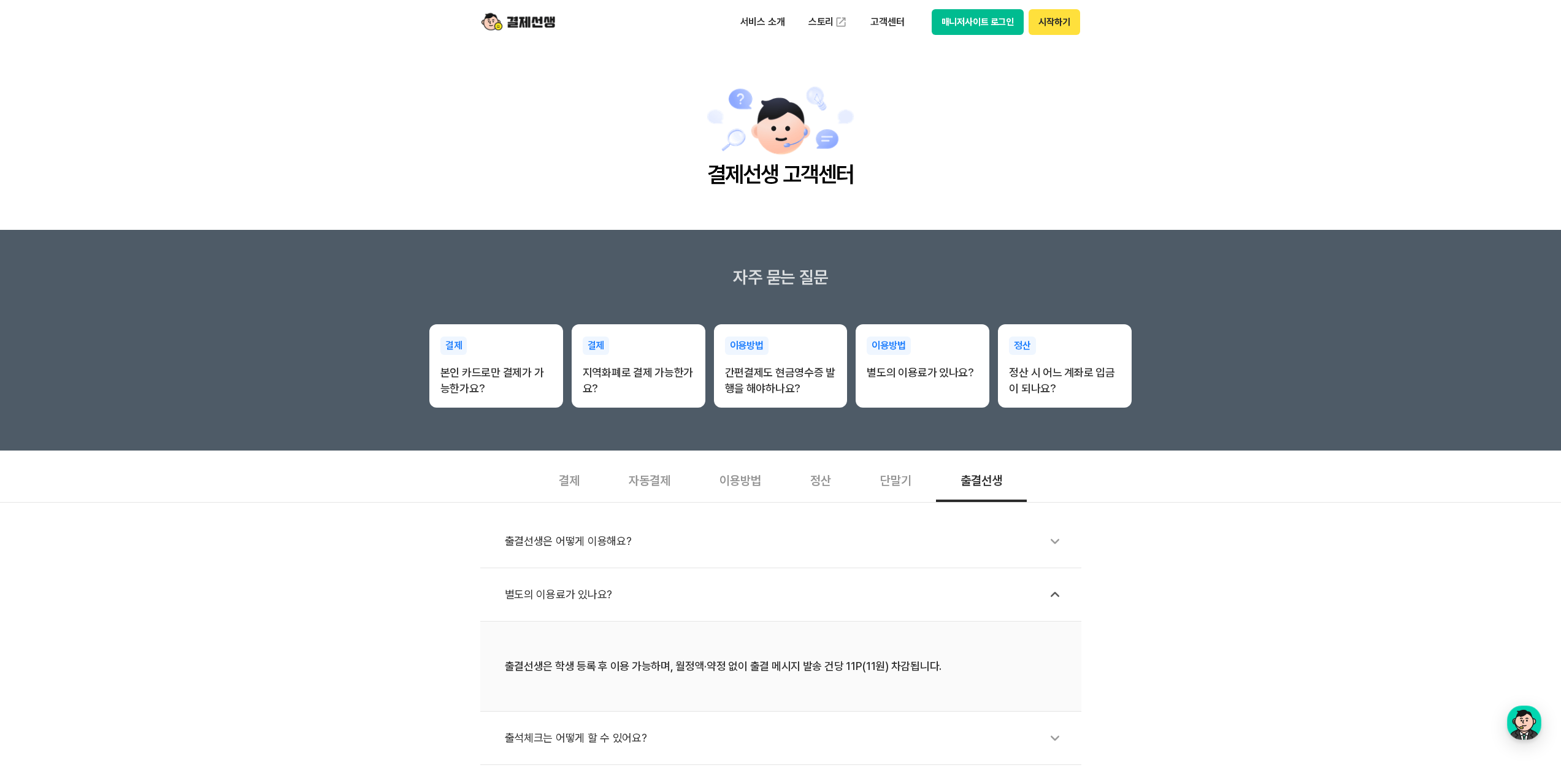
scroll to position [245, 0]
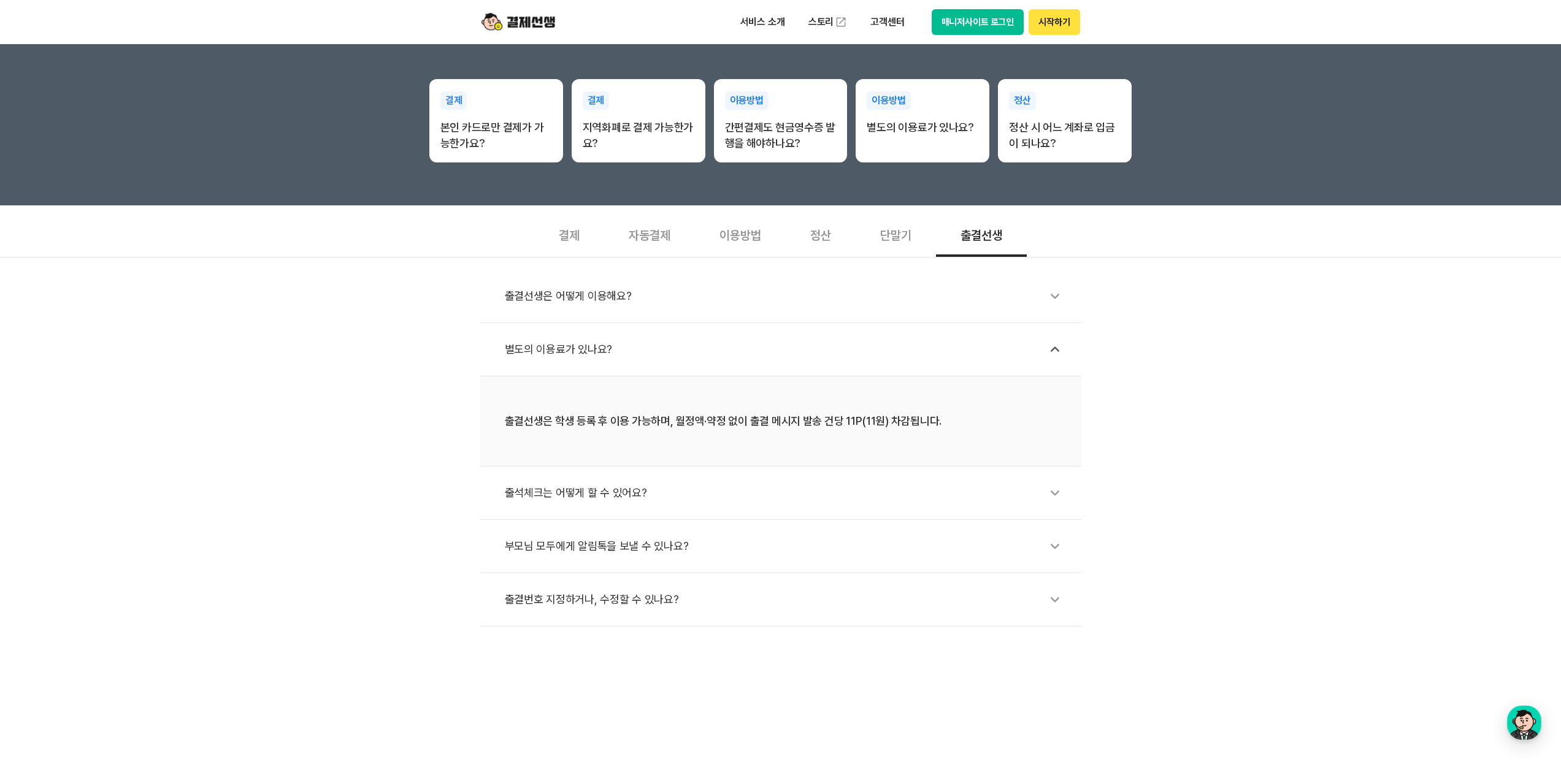
click at [1205, 476] on div "출결선생은 어떻게 이용해요? 별도의 이용료가 있나요? 출결선생은 학생 등록 후 이용 가능하며, 월정액·약정 없이 출결 메시지 발송 건당 11P…" at bounding box center [780, 442] width 1561 height 369
click at [1050, 357] on icon at bounding box center [1054, 349] width 28 height 28
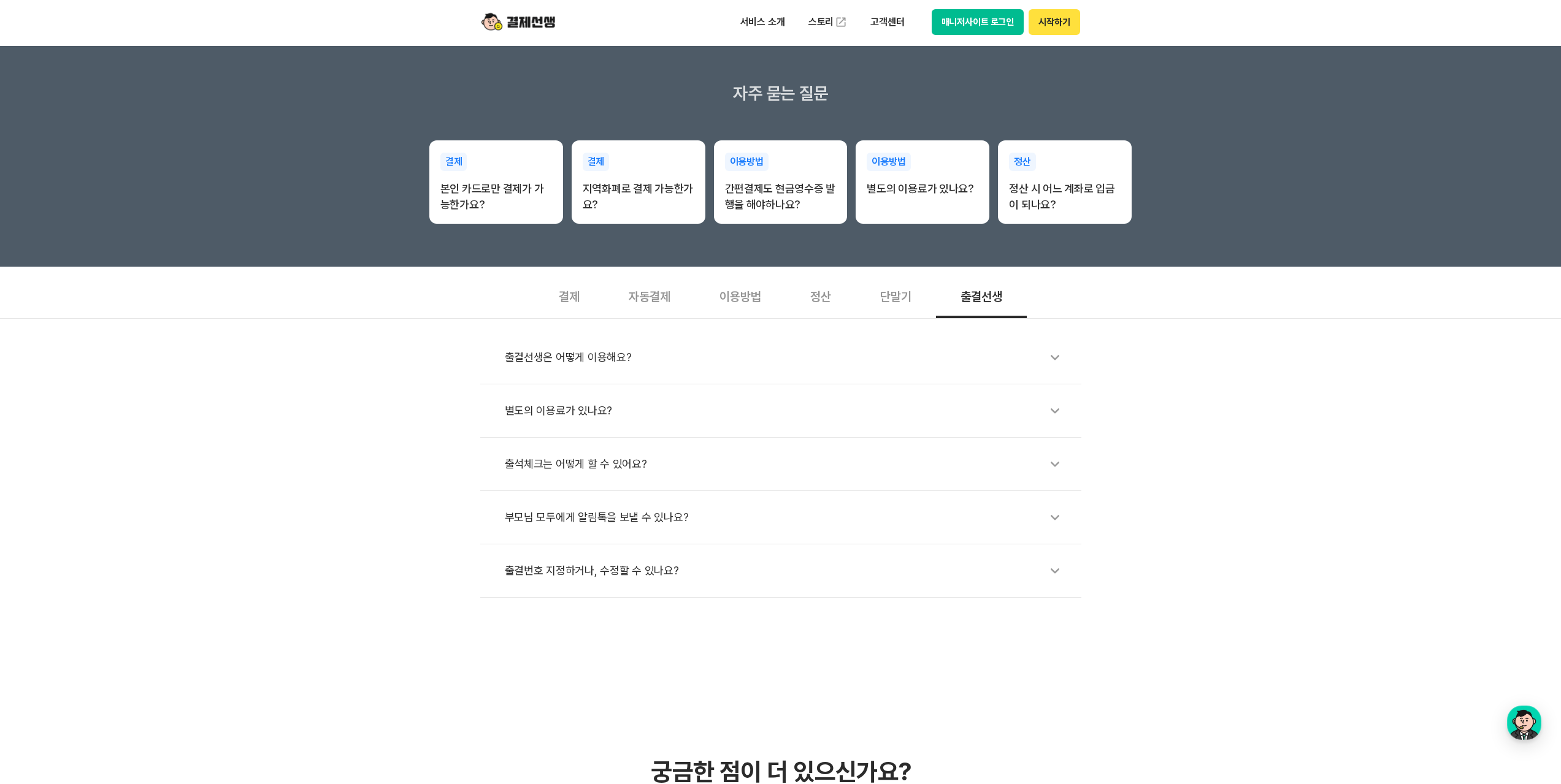
scroll to position [123, 0]
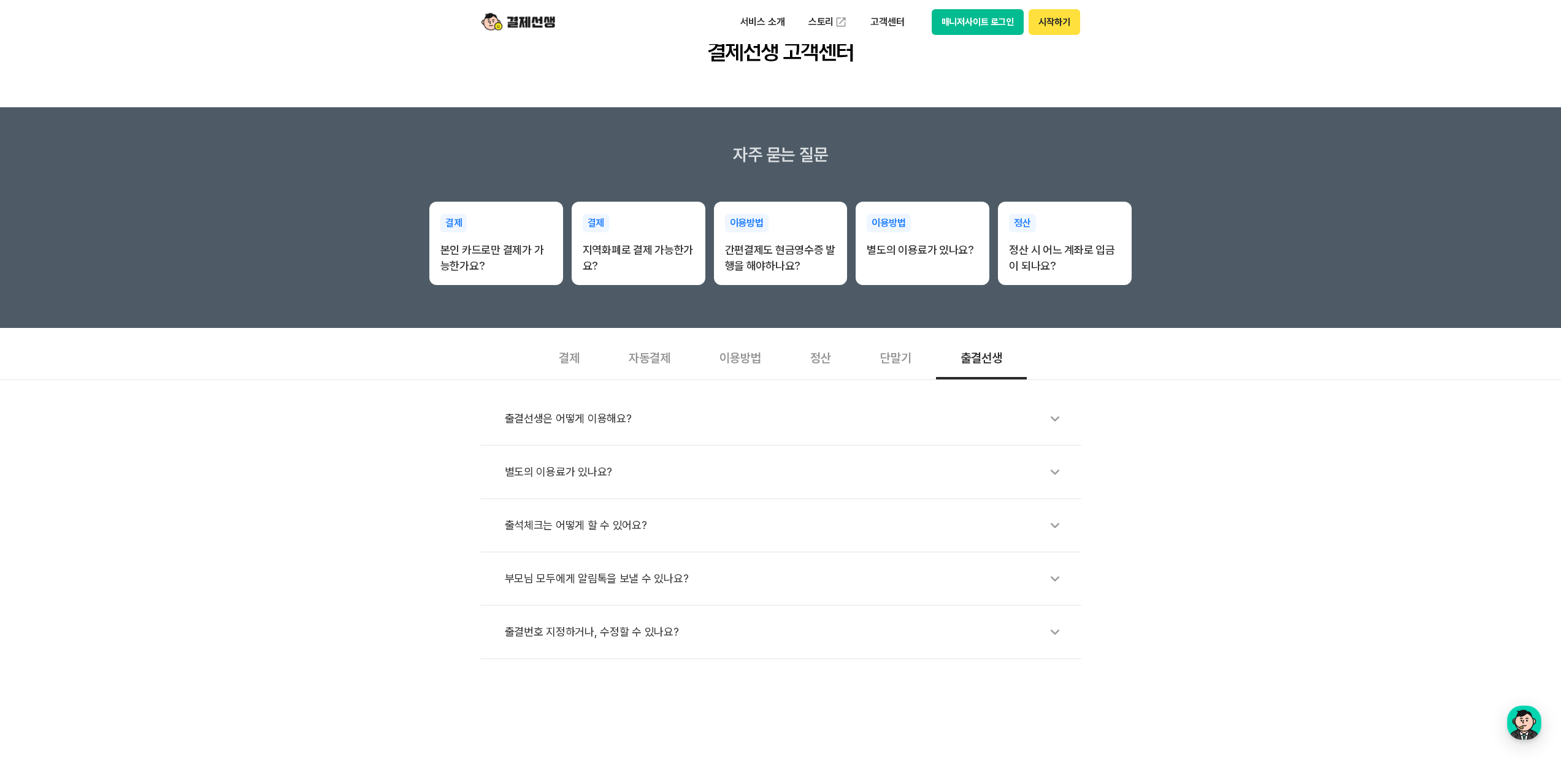
click at [1052, 523] on icon at bounding box center [1054, 525] width 28 height 28
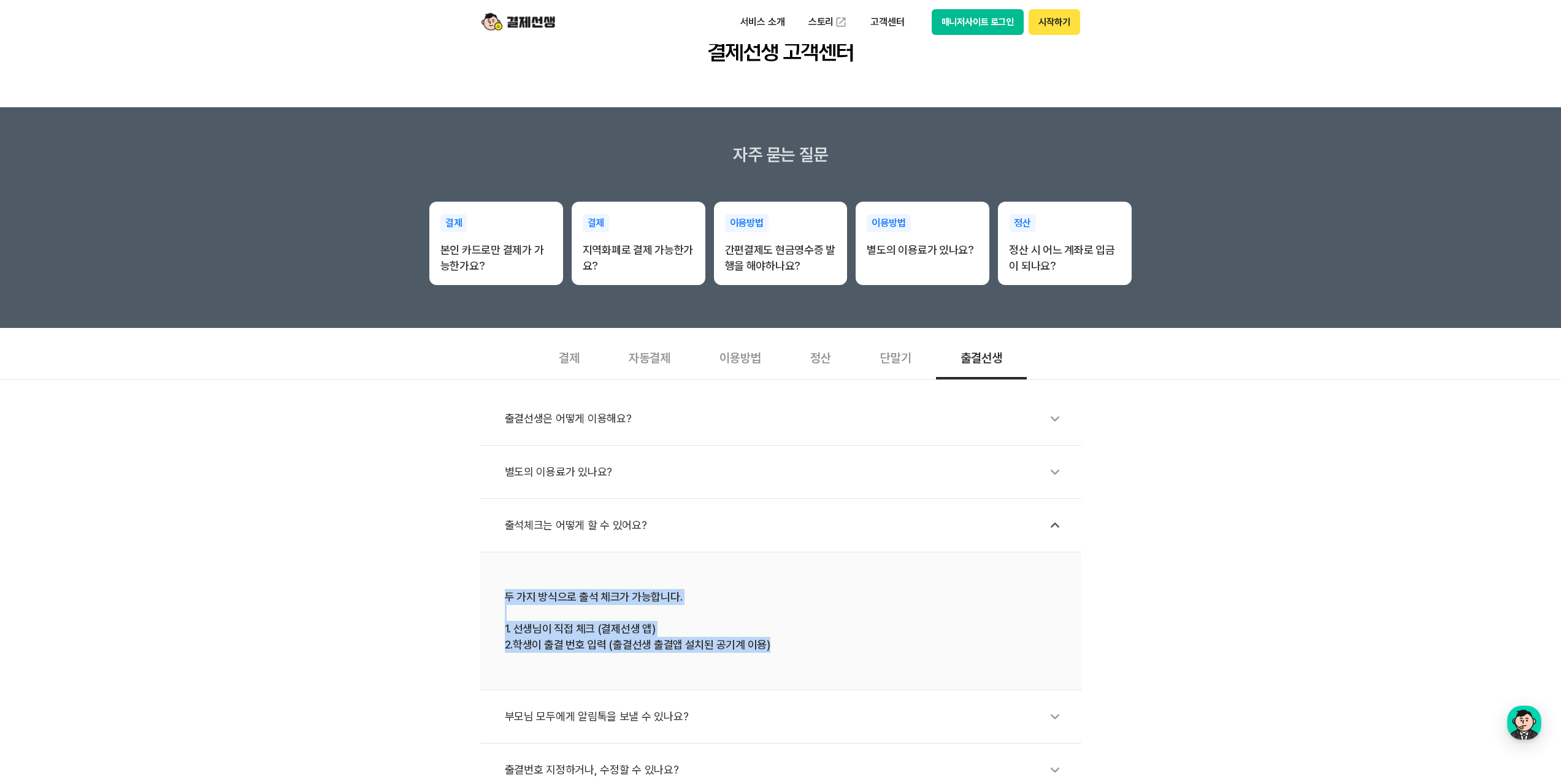
drag, startPoint x: 807, startPoint y: 639, endPoint x: 469, endPoint y: 585, distance: 342.3
click at [469, 585] on div "출결선생은 어떻게 이용해요? 별도의 이용료가 있나요? 출석체크는 어떻게 할 수 있어요? 두 가지 방식으로 출석 체크가 가능합니다. 1. 선생님…" at bounding box center [780, 588] width 1561 height 417
click at [676, 638] on div "두 가지 방식으로 출석 체크가 가능합니다. 1. 선생님이 직접 체크 (결제선생 앱) 2.학생이 출결 번호 입력 (출결선생 출결앱 설치된 공기계…" at bounding box center [780, 621] width 552 height 64
drag, startPoint x: 777, startPoint y: 647, endPoint x: 503, endPoint y: 591, distance: 279.7
click at [503, 591] on li "두 가지 방식으로 출석 체크가 가능합니다. 1. 선생님이 직접 체크 (결제선생 앱) 2.학생이 출결 번호 입력 (출결선생 출결앱 설치된 공기계…" at bounding box center [780, 621] width 601 height 138
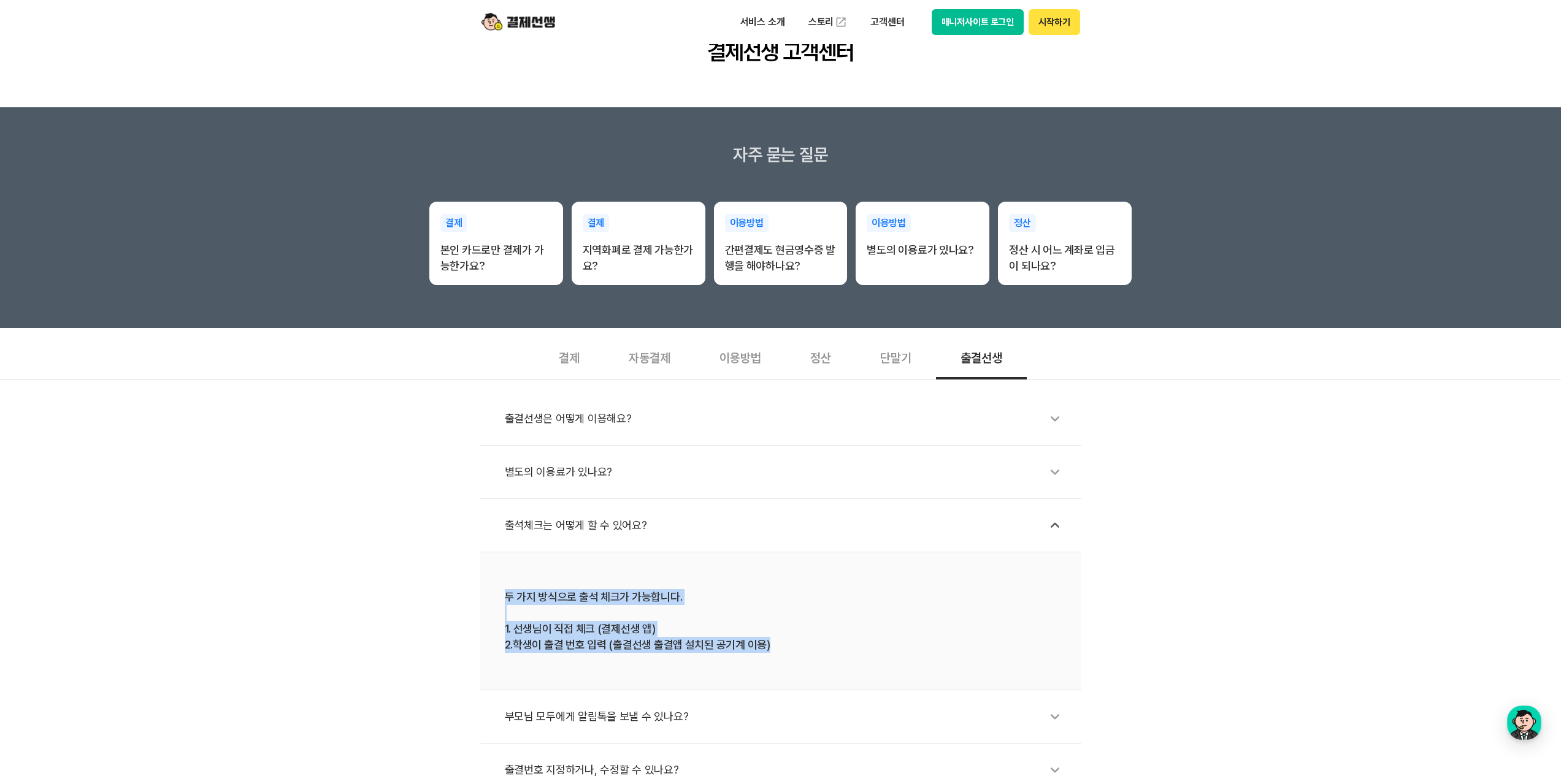
click at [503, 591] on li "두 가지 방식으로 출석 체크가 가능합니다. 1. 선생님이 직접 체크 (결제선생 앱) 2.학생이 출결 번호 입력 (출결선생 출결앱 설치된 공기계…" at bounding box center [780, 621] width 601 height 138
drag, startPoint x: 505, startPoint y: 628, endPoint x: 675, endPoint y: 626, distance: 170.0
click at [675, 626] on li "두 가지 방식으로 출석 체크가 가능합니다. 1. 선생님이 직접 체크 (결제선생 앱) 2.학생이 출결 번호 입력 (출결선생 출결앱 설치된 공기계…" at bounding box center [780, 621] width 601 height 138
click at [675, 626] on div "두 가지 방식으로 출석 체크가 가능합니다. 1. 선생님이 직접 체크 (결제선생 앱) 2.학생이 출결 번호 입력 (출결선생 출결앱 설치된 공기계…" at bounding box center [780, 621] width 552 height 64
click at [632, 649] on div "두 가지 방식으로 출석 체크가 가능합니다. 1. 선생님이 직접 체크 (결제선생 앱) 2.학생이 출결 번호 입력 (출결선생 출결앱 설치된 공기계…" at bounding box center [780, 621] width 552 height 64
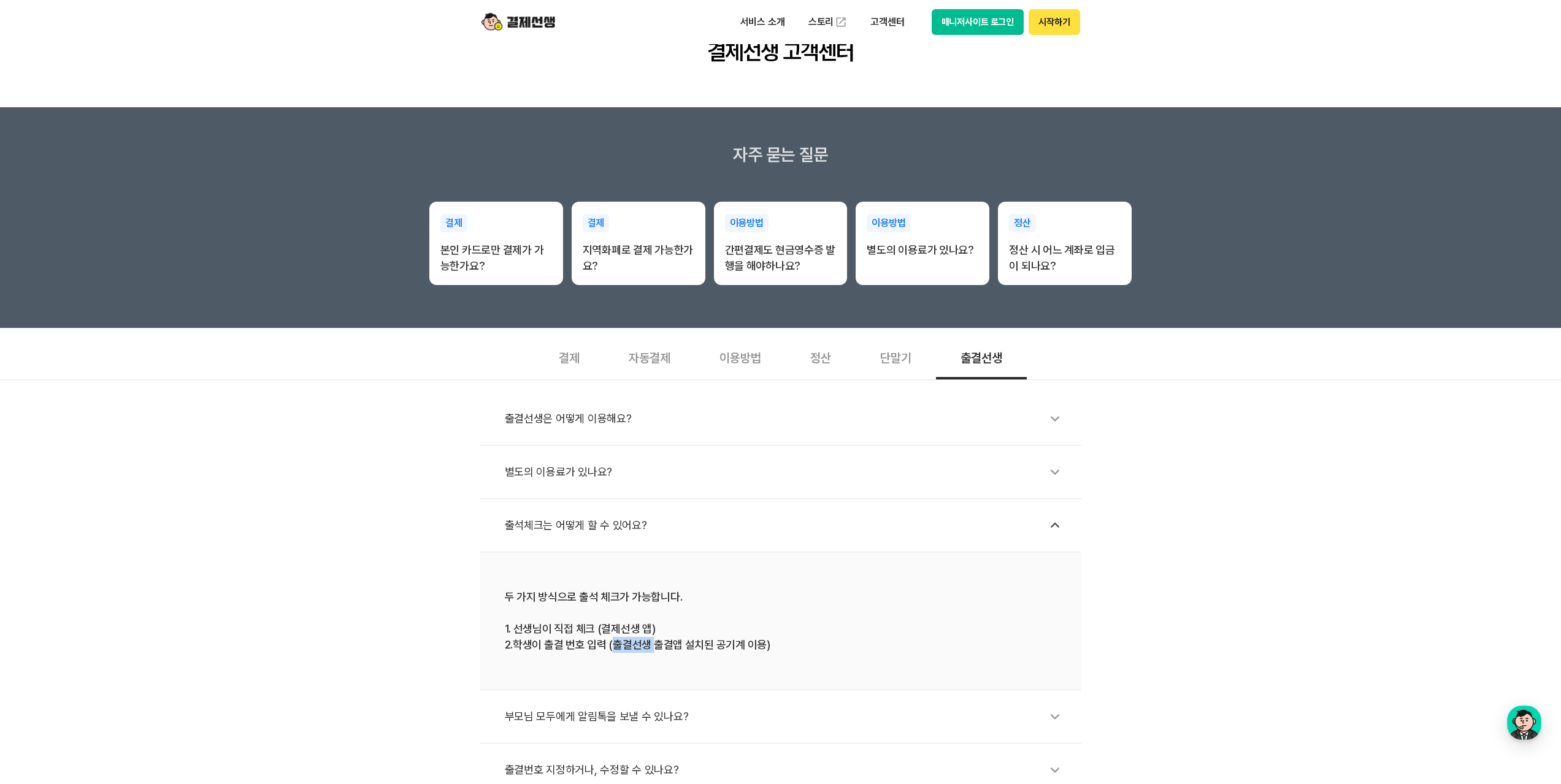
click at [632, 649] on div "두 가지 방식으로 출석 체크가 가능합니다. 1. 선생님이 직접 체크 (결제선생 앱) 2.학생이 출결 번호 입력 (출결선생 출결앱 설치된 공기계…" at bounding box center [780, 621] width 552 height 64
click at [702, 659] on li "두 가지 방식으로 출석 체크가 가능합니다. 1. 선생님이 직접 체크 (결제선생 앱) 2.학생이 출결 번호 입력 (출결선생 출결앱 설치된 공기계…" at bounding box center [780, 621] width 601 height 138
drag, startPoint x: 796, startPoint y: 643, endPoint x: 493, endPoint y: 653, distance: 303.2
click at [493, 653] on li "두 가지 방식으로 출석 체크가 가능합니다. 1. 선생님이 직접 체크 (결제선생 앱) 2.학생이 출결 번호 입력 (출결선생 출결앱 설치된 공기계…" at bounding box center [780, 621] width 601 height 138
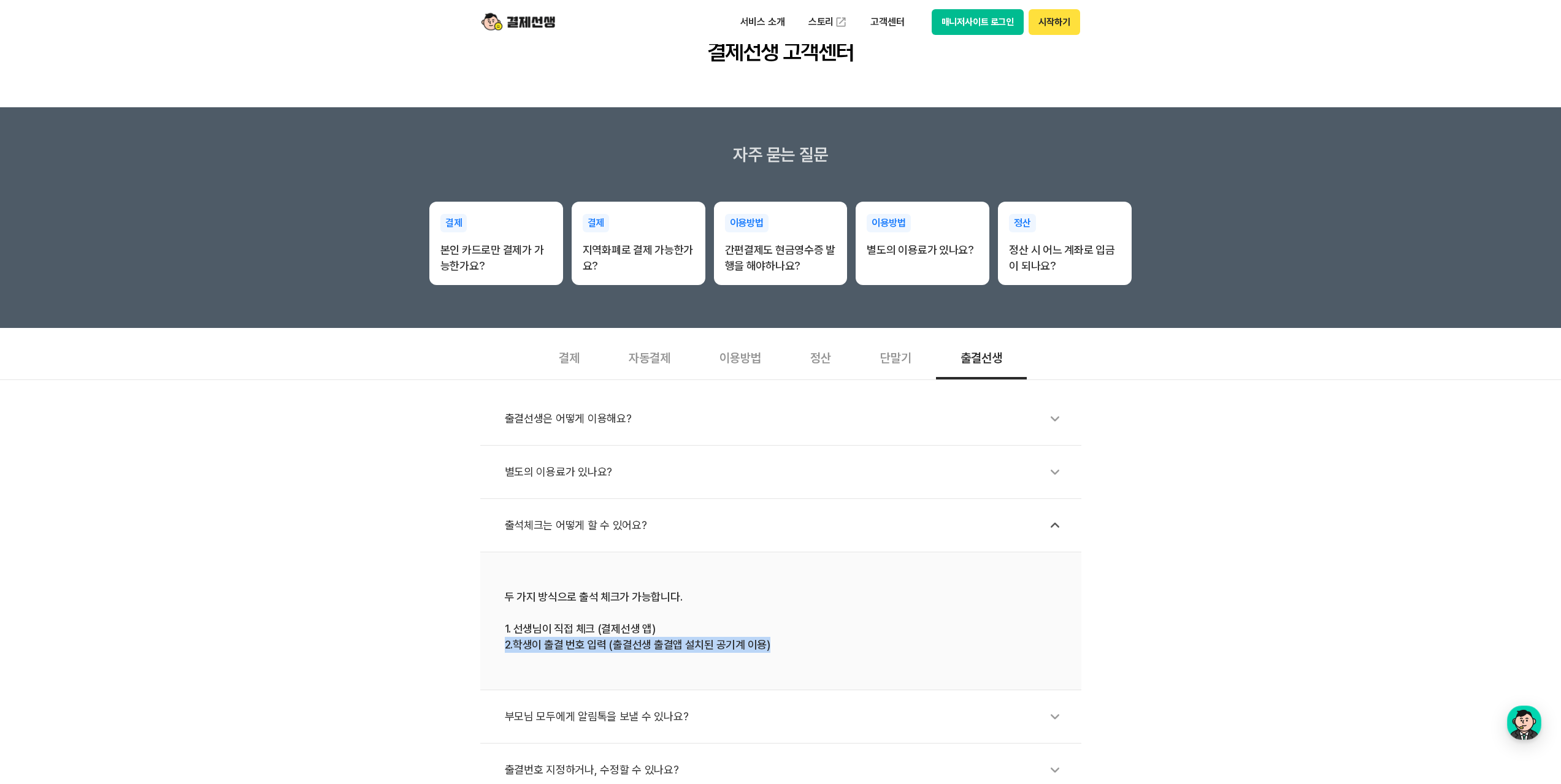
click at [512, 647] on div "두 가지 방식으로 출석 체크가 가능합니다. 1. 선생님이 직접 체크 (결제선생 앱) 2.학생이 출결 번호 입력 (출결선생 출결앱 설치된 공기계…" at bounding box center [780, 621] width 552 height 64
click at [512, 646] on div "두 가지 방식으로 출석 체크가 가능합니다. 1. 선생님이 직접 체크 (결제선생 앱) 2.학생이 출결 번호 입력 (출결선생 출결앱 설치된 공기계…" at bounding box center [780, 621] width 552 height 64
click at [841, 654] on li "두 가지 방식으로 출석 체크가 가능합니다. 1. 선생님이 직접 체크 (결제선생 앱) 2.학생이 출결 번호 입력 (출결선생 출결앱 설치된 공기계…" at bounding box center [780, 621] width 601 height 138
click at [571, 362] on div "결제" at bounding box center [569, 357] width 70 height 45
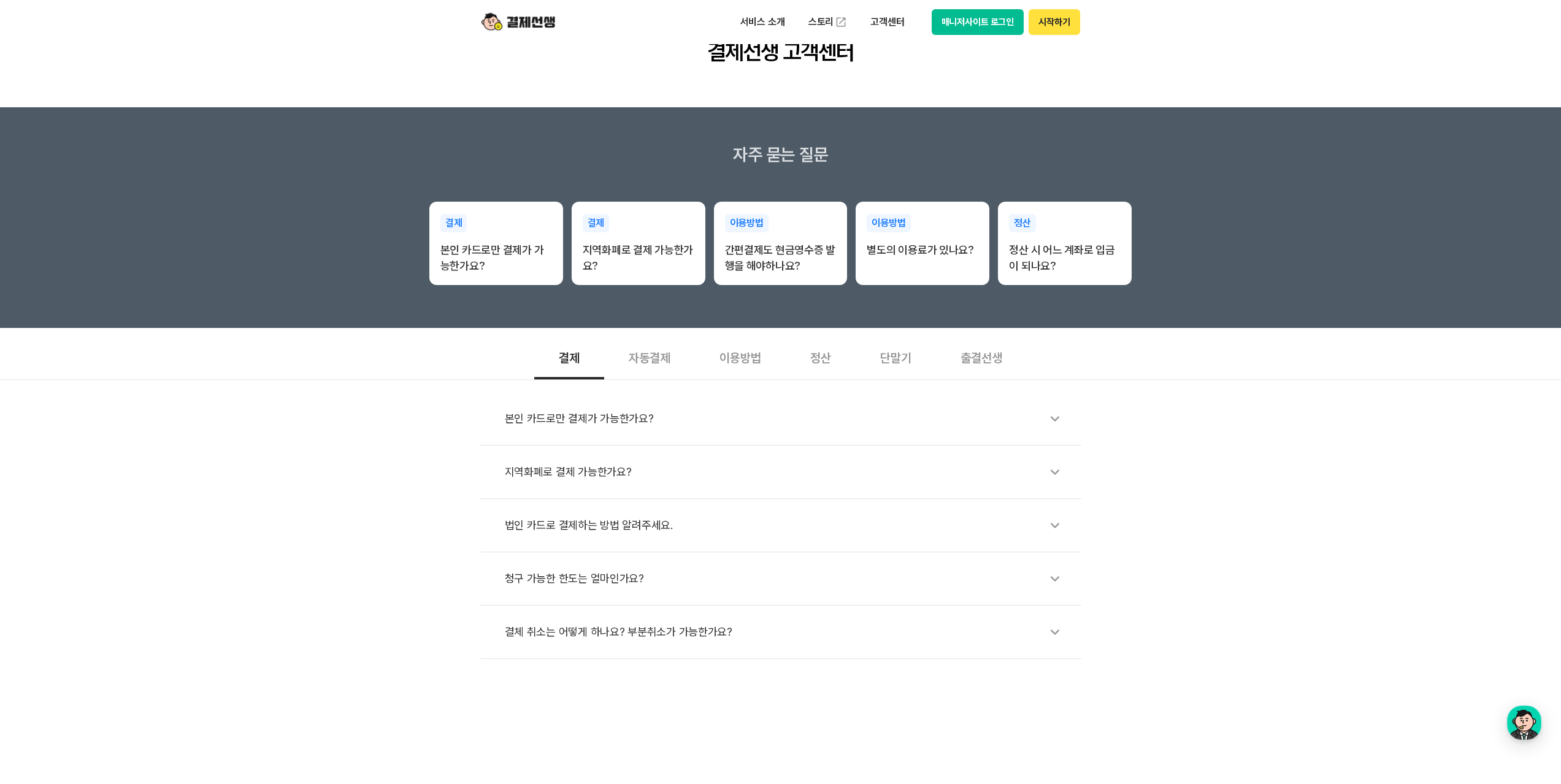
click at [617, 587] on div "청구 가능한 한도는 얼마인가요?" at bounding box center [787, 578] width 564 height 28
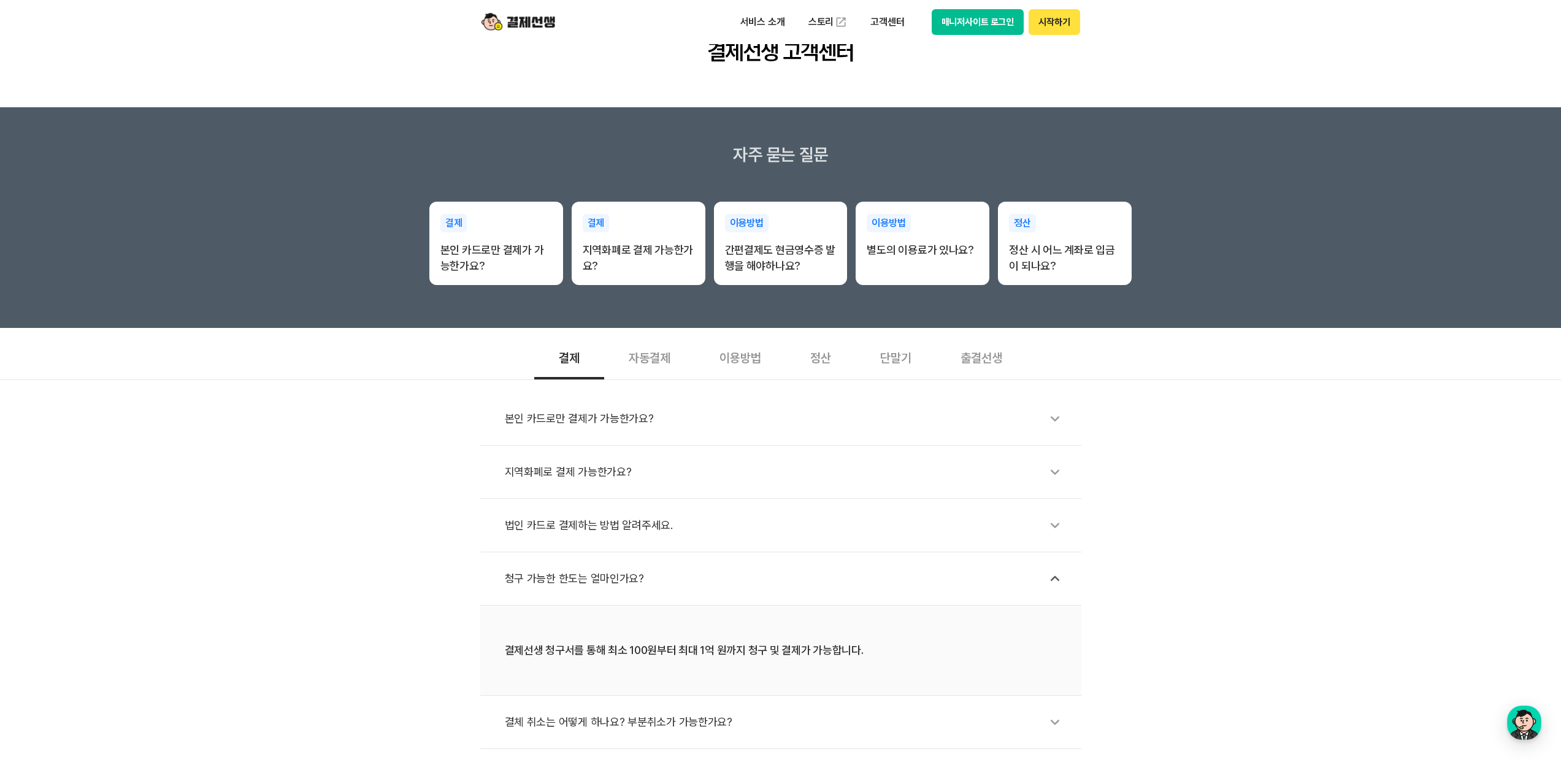
scroll to position [245, 0]
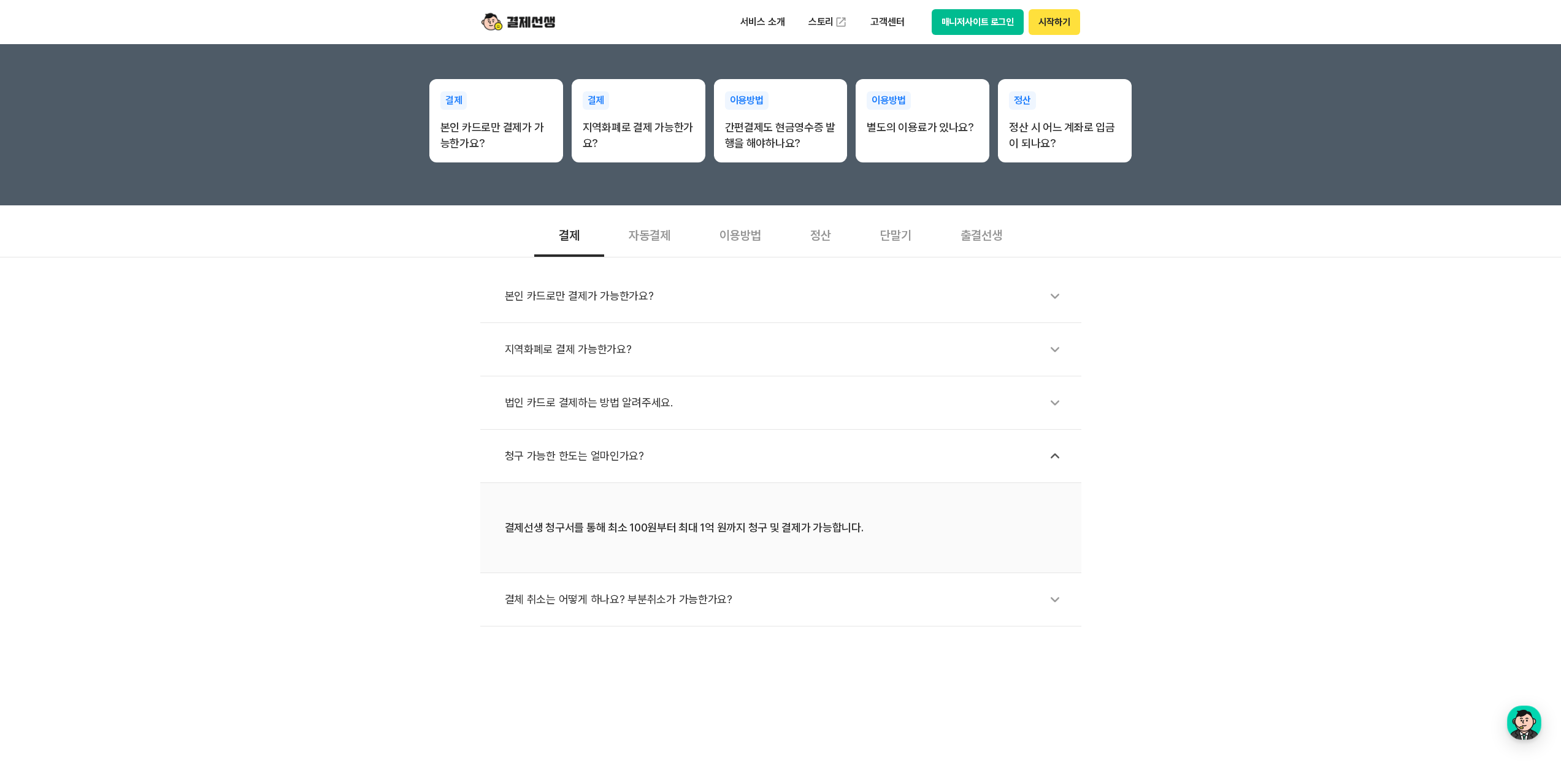
click at [651, 597] on div "결체 취소는 어떻게 하나요? 부분취소가 가능한가요?" at bounding box center [787, 599] width 564 height 28
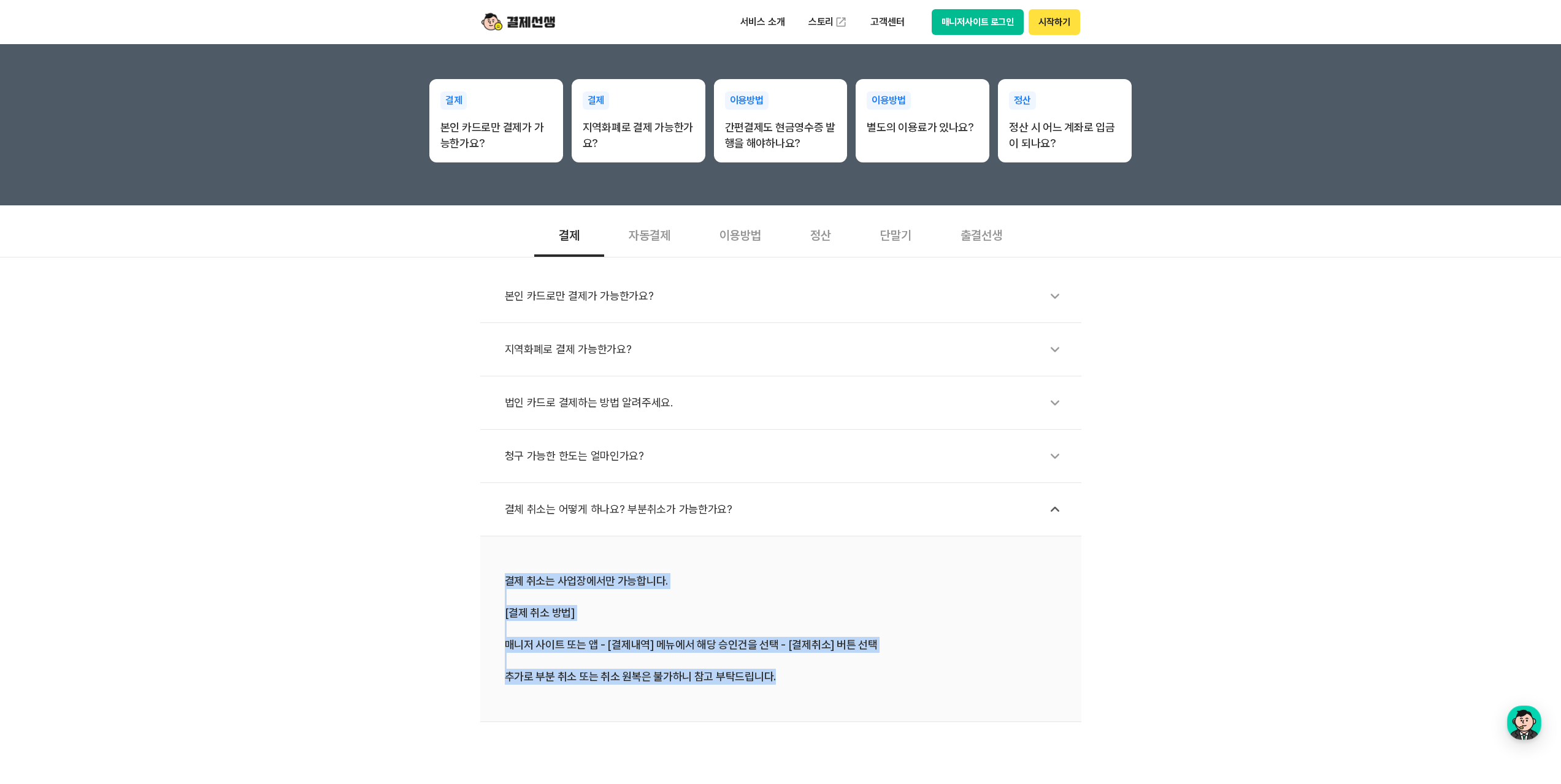
drag, startPoint x: 509, startPoint y: 584, endPoint x: 821, endPoint y: 695, distance: 331.2
click at [812, 694] on li "결제 취소는 사업장에서만 가능합니다. [결제 취소 방법] 매니저 사이트 또는 앱 - [결제내역] 메뉴에서 해당 승인건을 선택 - [결제취소] …" at bounding box center [780, 629] width 601 height 185
click at [821, 695] on li "결제 취소는 사업장에서만 가능합니다. [결제 취소 방법] 매니저 사이트 또는 앱 - [결제내역] 메뉴에서 해당 승인건을 선택 - [결제취소] …" at bounding box center [780, 629] width 601 height 185
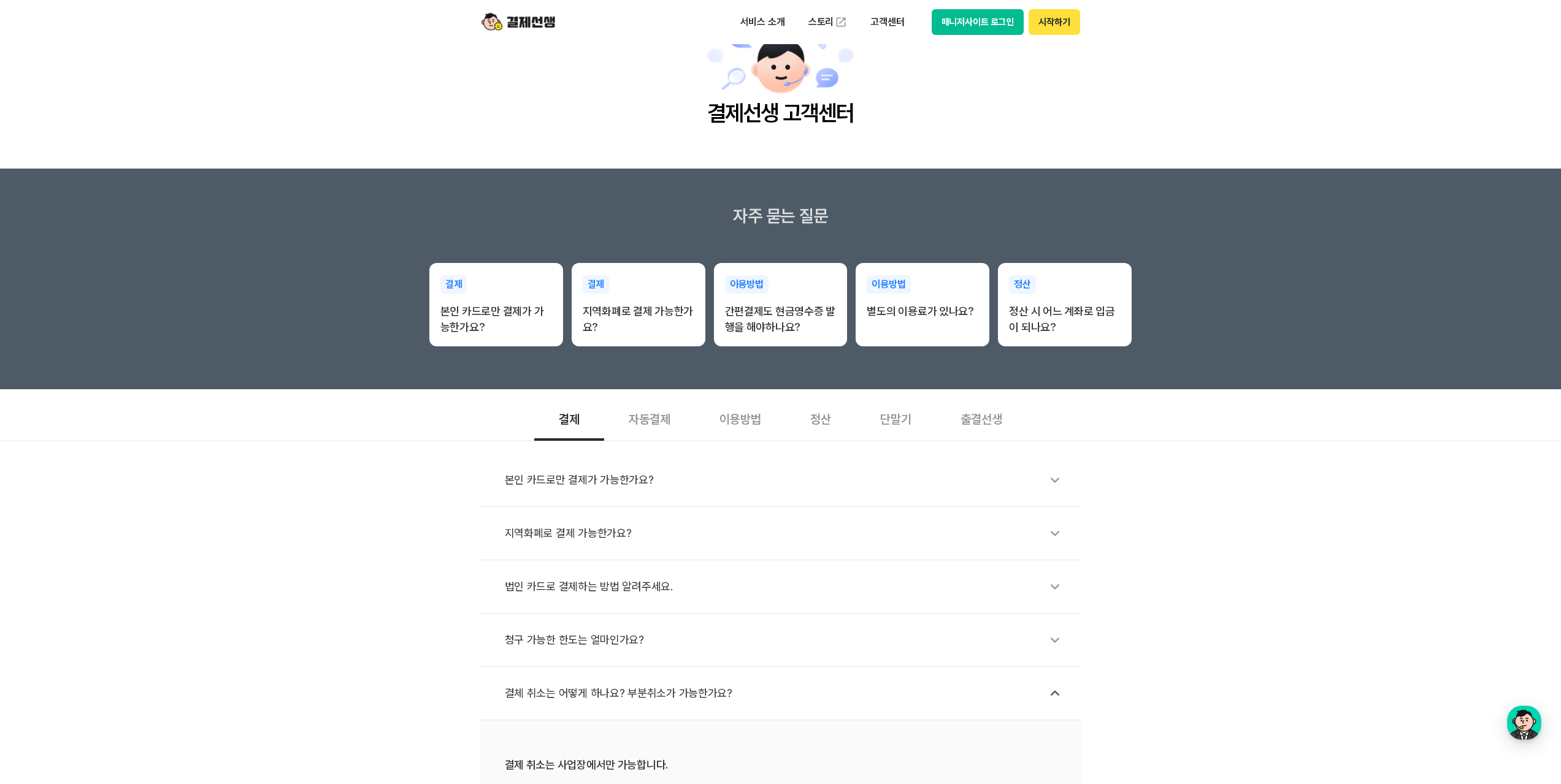
scroll to position [0, 0]
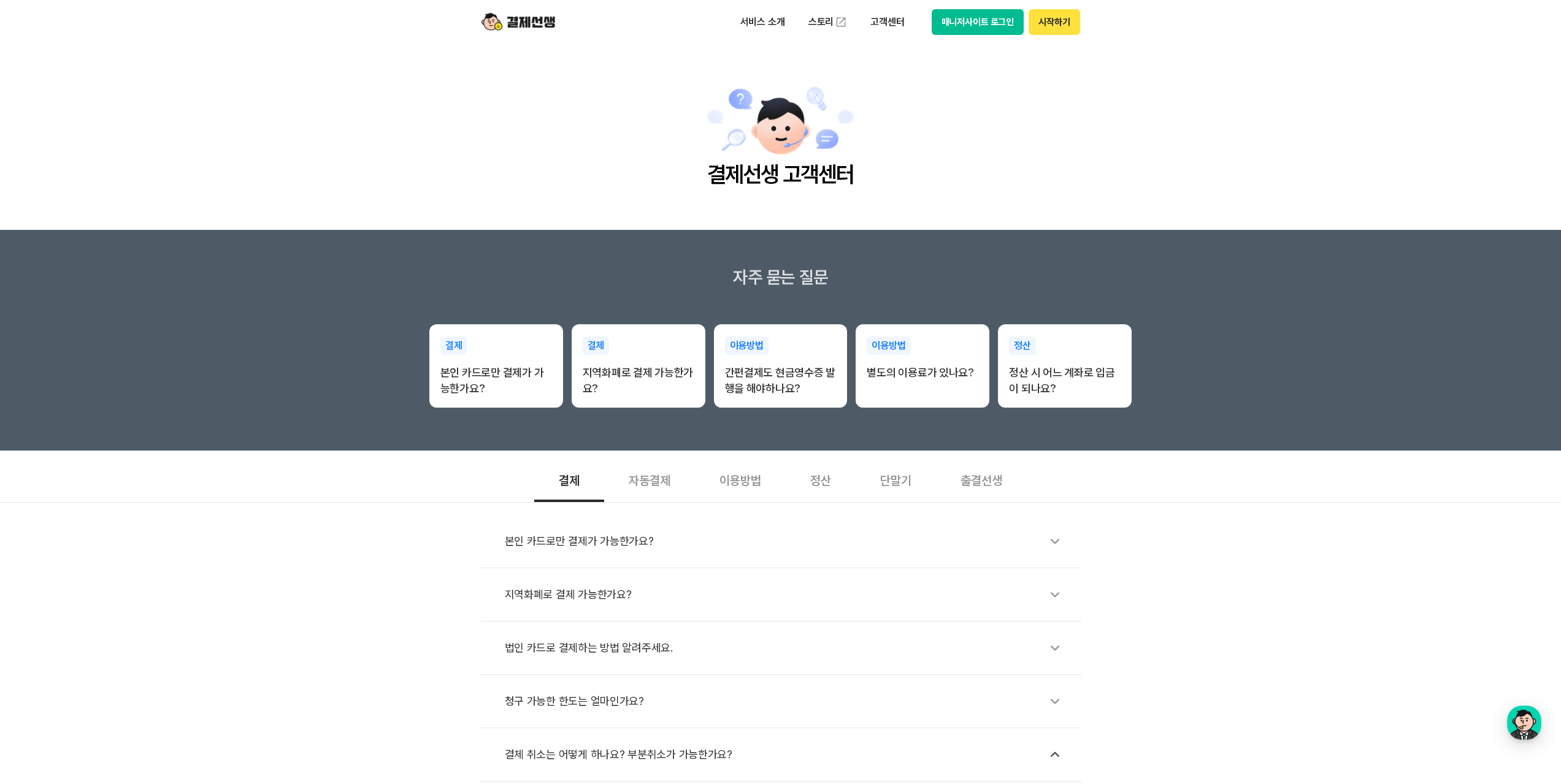
click at [576, 544] on div "본인 카드로만 결제가 가능한가요?" at bounding box center [787, 540] width 564 height 28
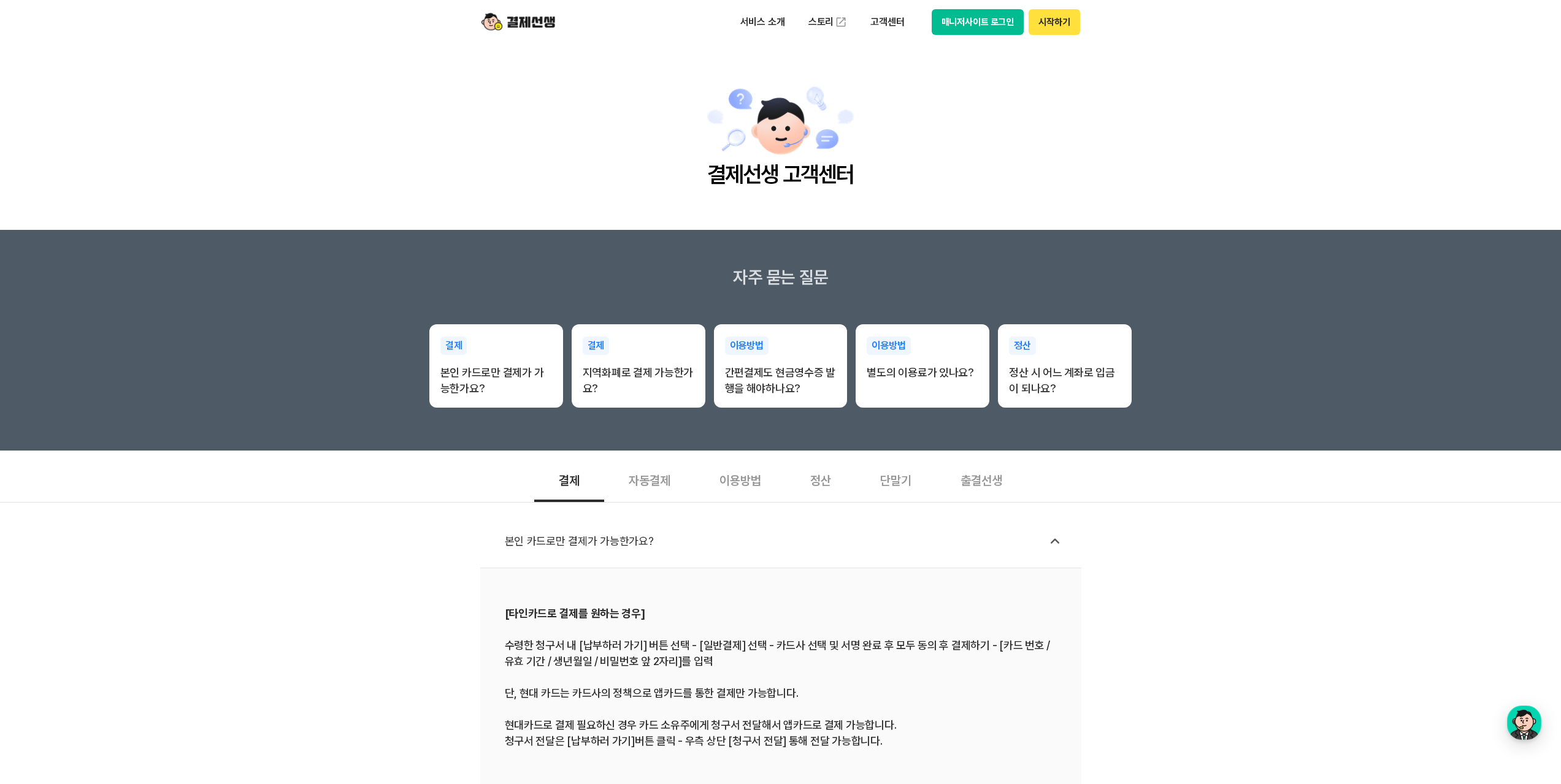
scroll to position [123, 0]
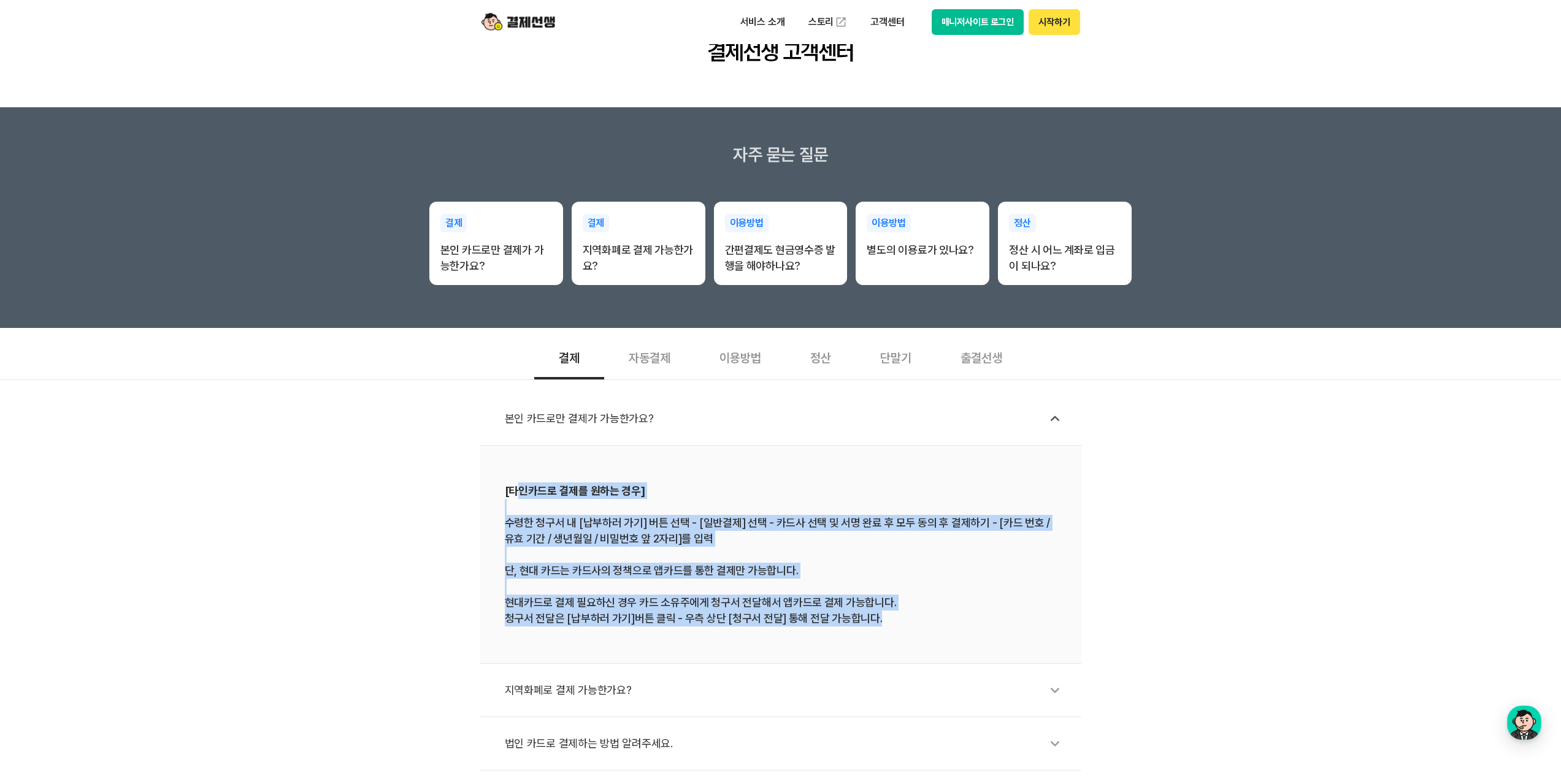
drag, startPoint x: 517, startPoint y: 495, endPoint x: 948, endPoint y: 625, distance: 450.2
click at [948, 625] on div "[타인카드로 결제를 원하는 경우] 수령한 청구서 내 [납부하러 가기] 버튼 선택 - [일반결제] 선택 - 카드사 선택 및 서명 완료 후 모두 …" at bounding box center [780, 554] width 552 height 144
drag, startPoint x: 919, startPoint y: 627, endPoint x: 452, endPoint y: 476, distance: 490.8
click at [452, 476] on div "본인 카드로만 결제가 가능한가요? [타인카드로 결제를 원하는 경우] 수령한 청구서 내 [납부하러 가기] 버튼 선택 - [일반결제] 선택 - 카…" at bounding box center [780, 628] width 1561 height 497
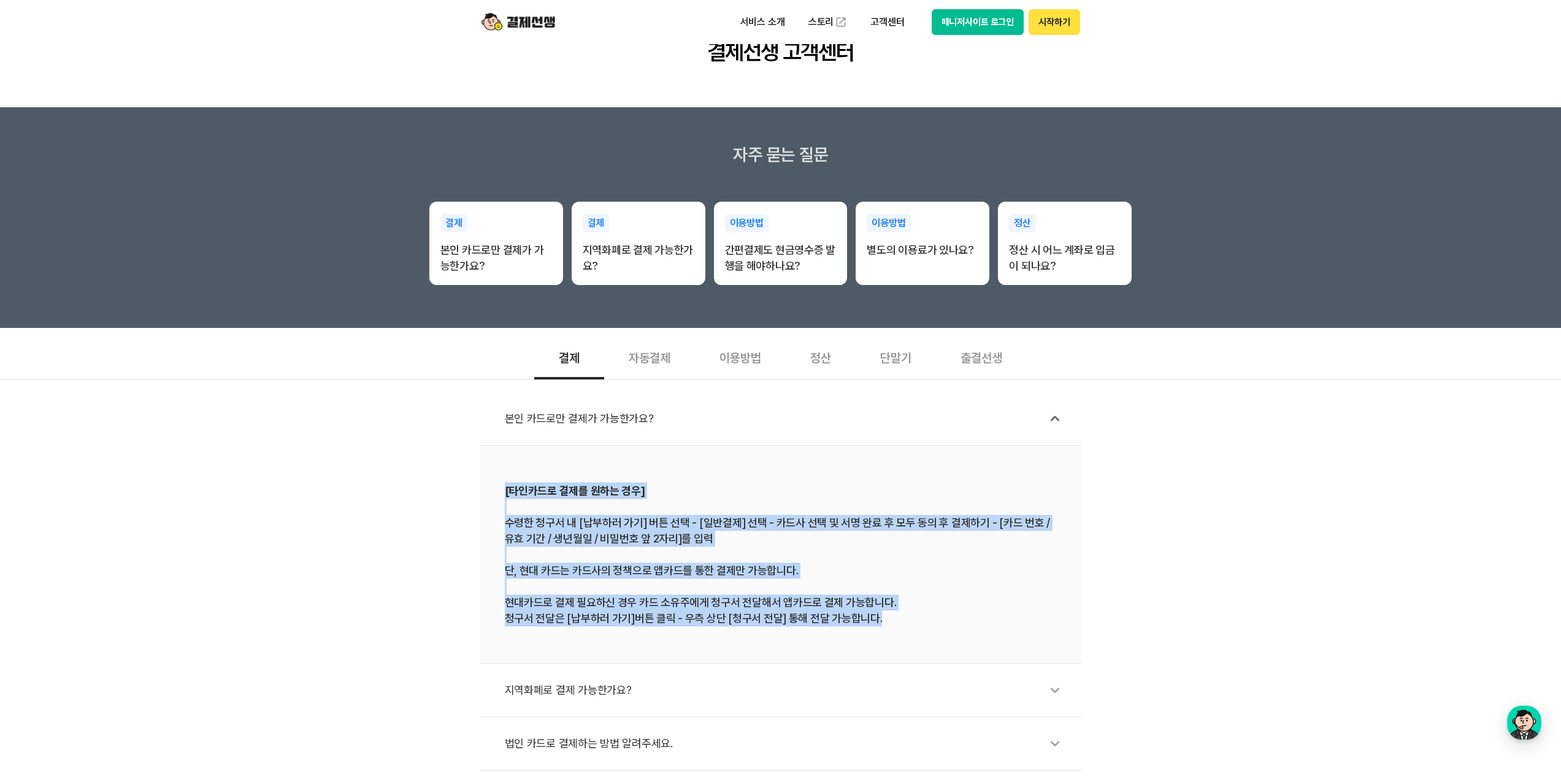
click at [452, 476] on div "본인 카드로만 결제가 가능한가요? [타인카드로 결제를 원하는 경우] 수령한 청구서 내 [납부하러 가기] 버튼 선택 - [일반결제] 선택 - 카…" at bounding box center [780, 628] width 1561 height 497
drag, startPoint x: 497, startPoint y: 482, endPoint x: 947, endPoint y: 638, distance: 476.3
click at [947, 638] on li "[타인카드로 결제를 원하는 경우] 수령한 청구서 내 [납부하러 가기] 버튼 선택 - [일반결제] 선택 - 카드사 선택 및 서명 완료 후 모두 …" at bounding box center [780, 555] width 601 height 218
click at [924, 620] on div "[타인카드로 결제를 원하는 경우] 수령한 청구서 내 [납부하러 가기] 버튼 선택 - [일반결제] 선택 - 카드사 선택 및 서명 완료 후 모두 …" at bounding box center [780, 554] width 552 height 144
drag, startPoint x: 924, startPoint y: 620, endPoint x: 448, endPoint y: 470, distance: 499.1
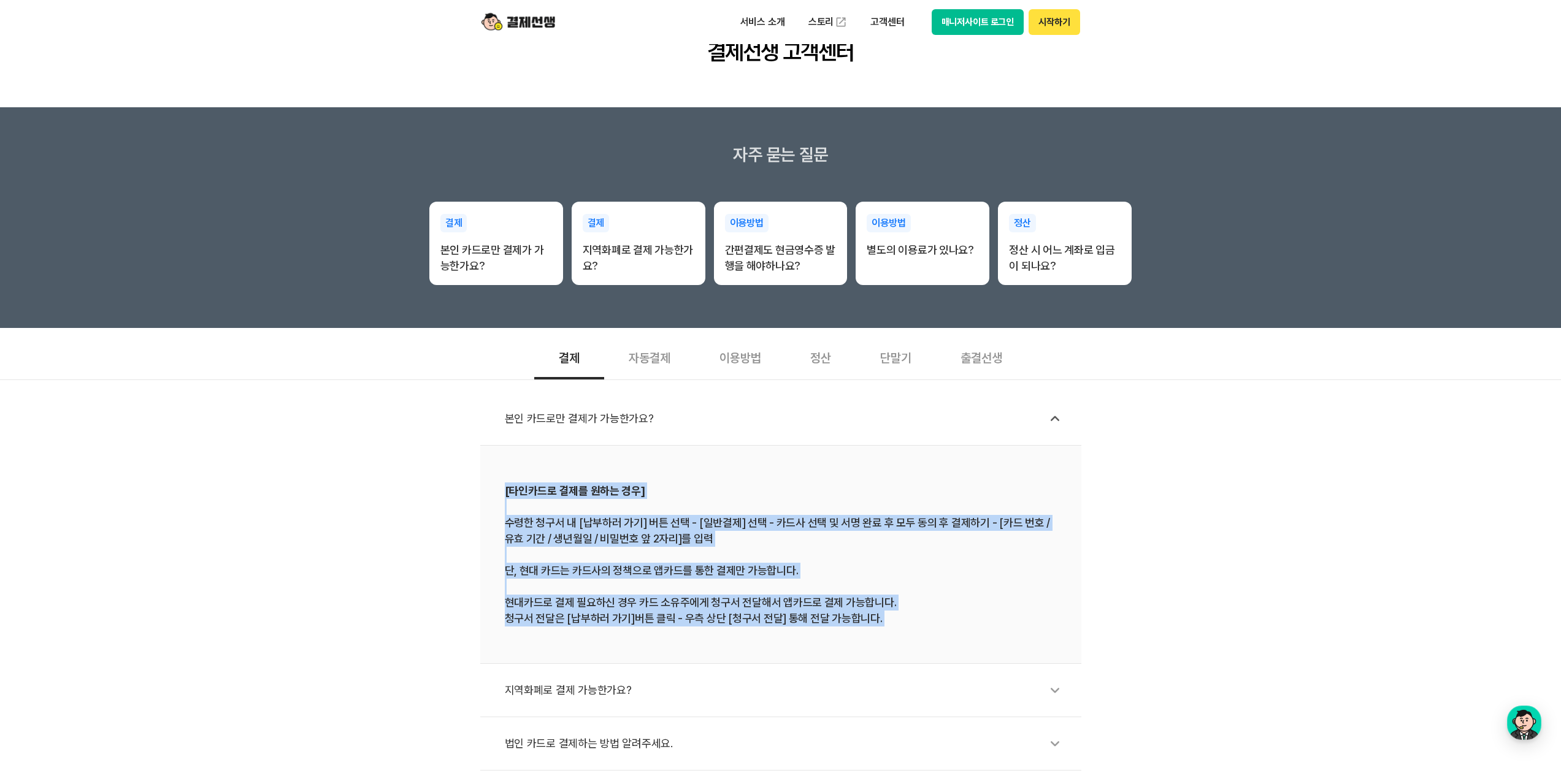
click at [448, 470] on div "본인 카드로만 결제가 가능한가요? [타인카드로 결제를 원하는 경우] 수령한 청구서 내 [납부하러 가기] 버튼 선택 - [일반결제] 선택 - 카…" at bounding box center [780, 628] width 1561 height 497
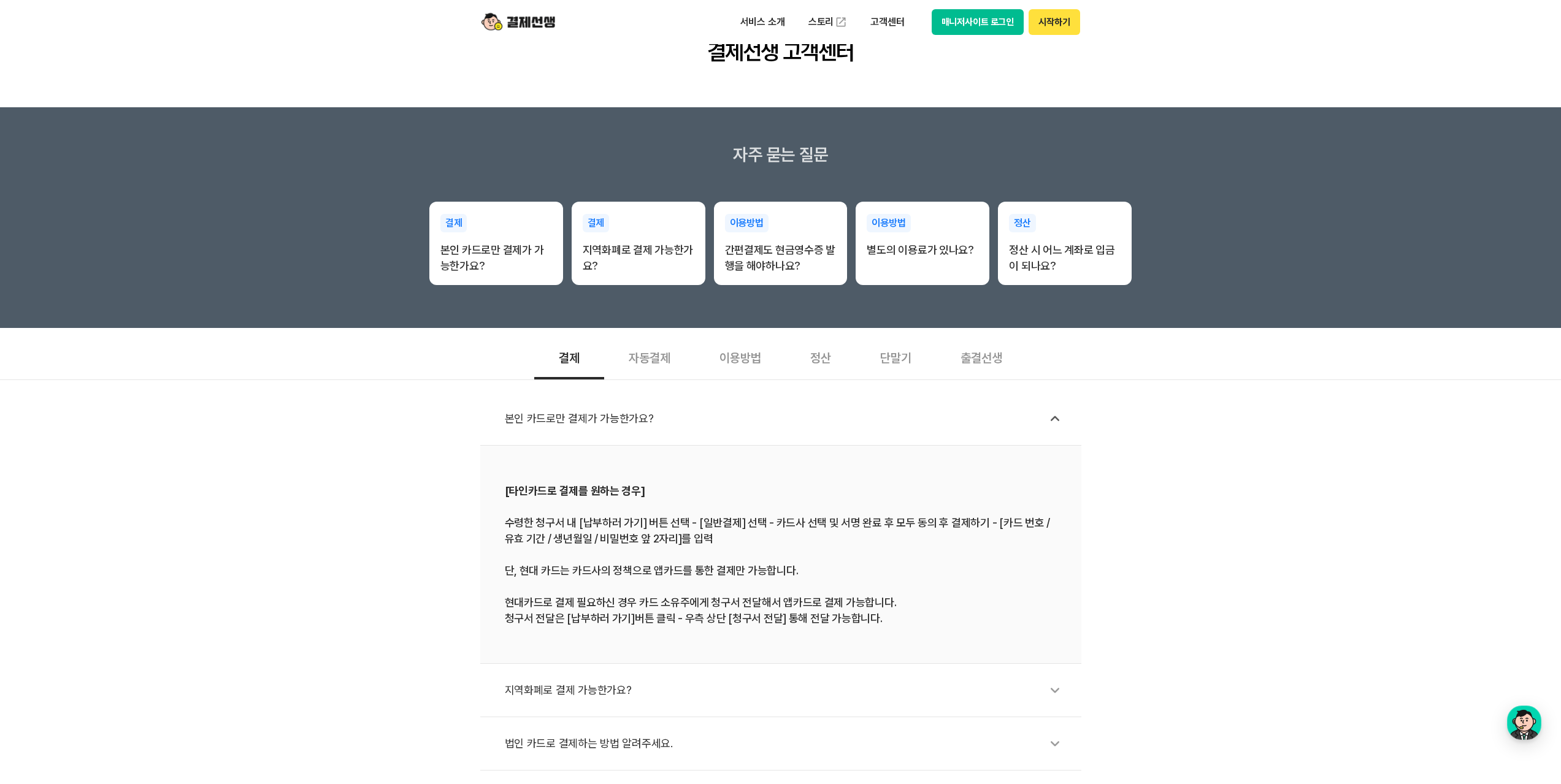
click at [547, 420] on div "본인 카드로만 결제가 가능한가요?" at bounding box center [787, 418] width 564 height 28
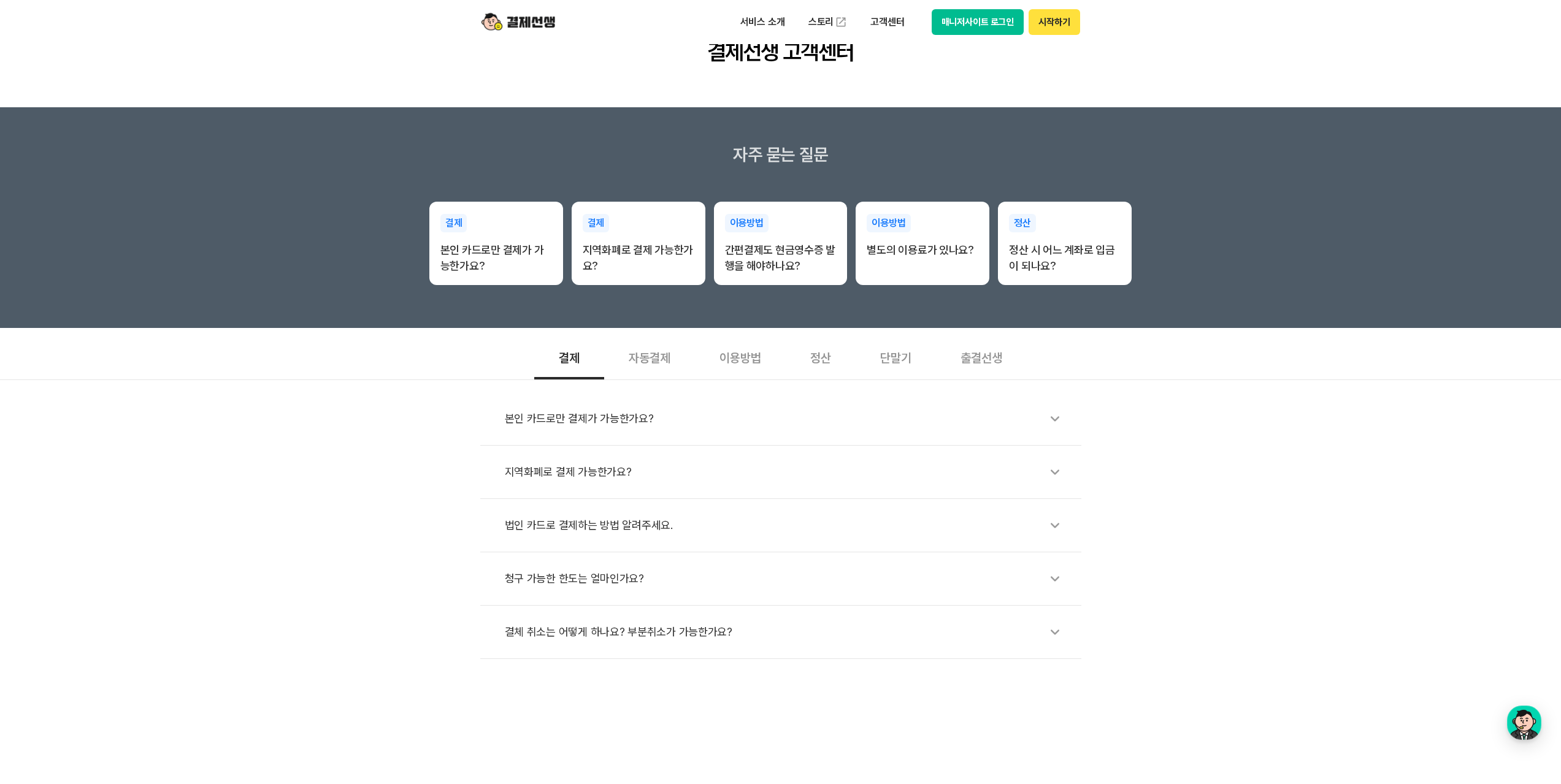
scroll to position [0, 0]
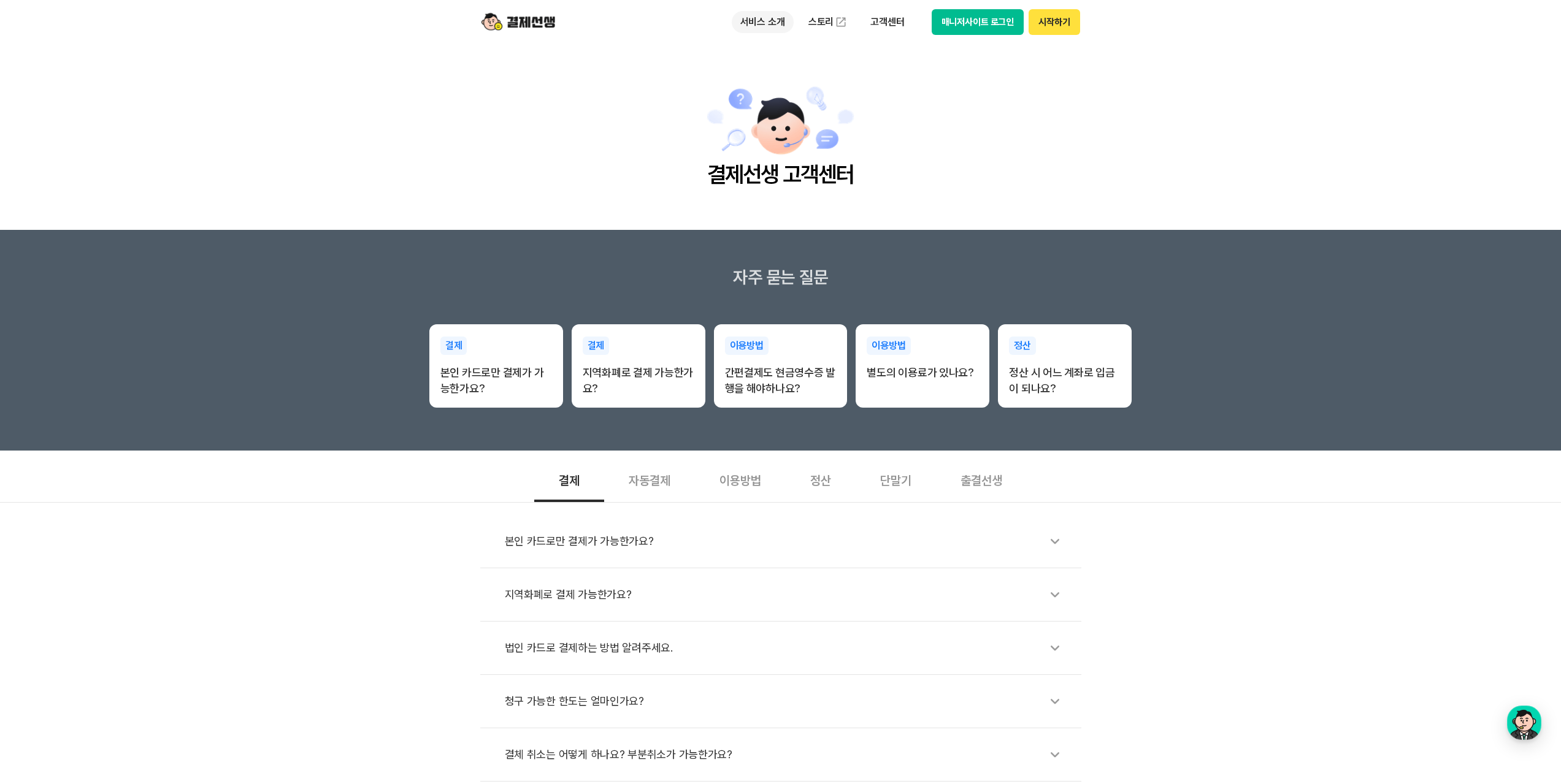
click at [734, 15] on p "서비스 소개" at bounding box center [763, 22] width 62 height 22
click at [764, 100] on link "결제하기" at bounding box center [783, 96] width 103 height 25
